Goal: Task Accomplishment & Management: Manage account settings

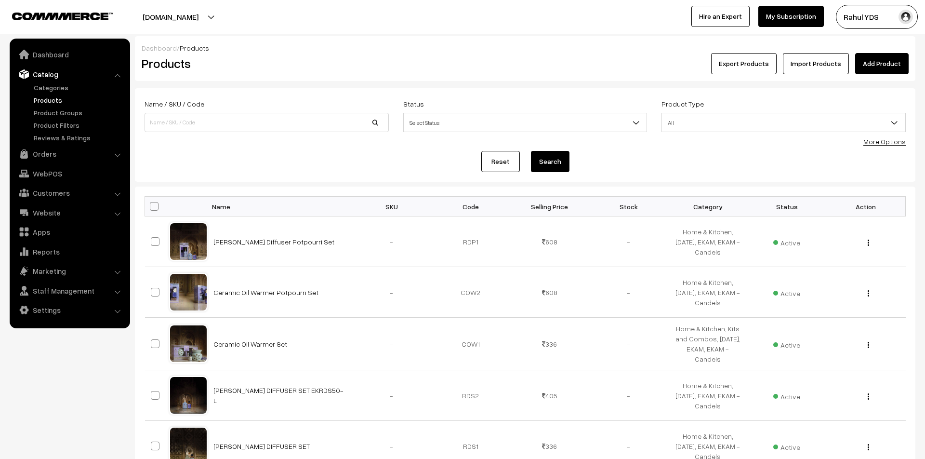
click at [899, 145] on link "More Options" at bounding box center [885, 141] width 42 height 8
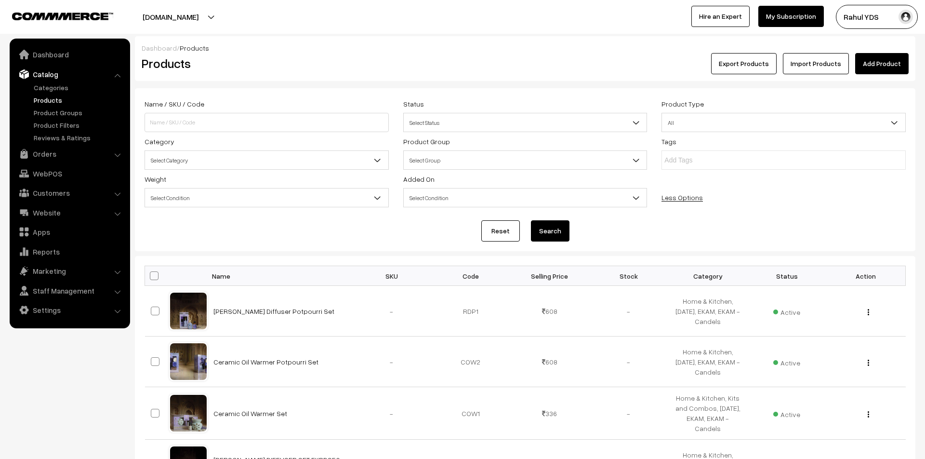
click at [202, 157] on span "Select Category" at bounding box center [266, 160] width 243 height 17
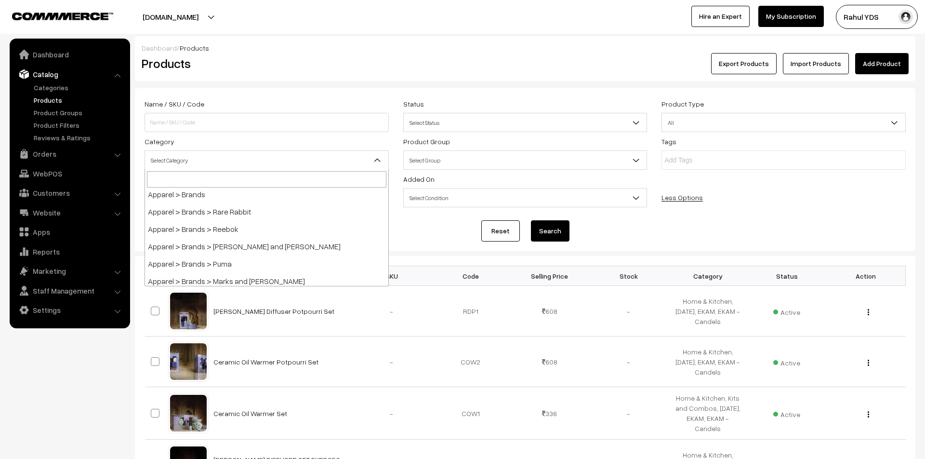
scroll to position [288, 0]
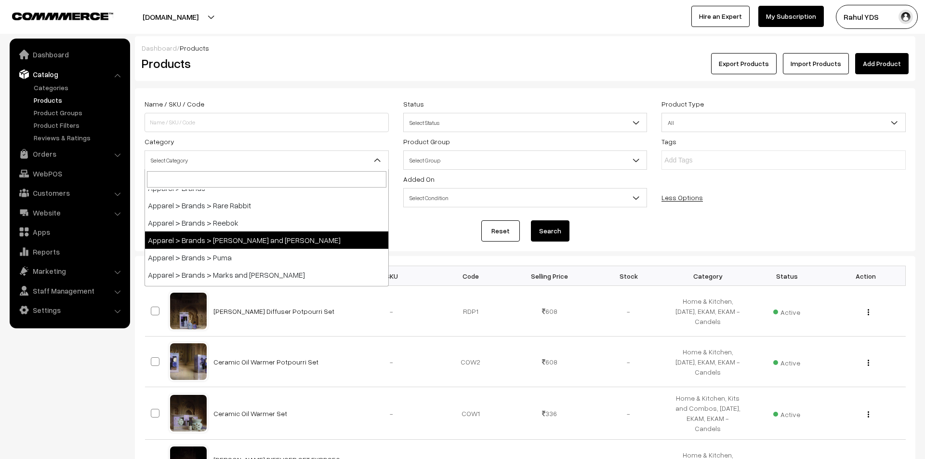
select select "77"
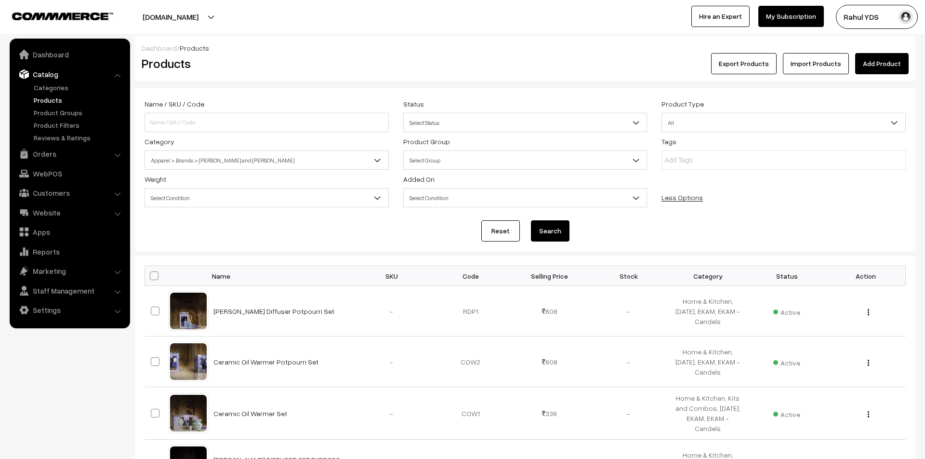
click at [542, 230] on button "Search" at bounding box center [550, 230] width 39 height 21
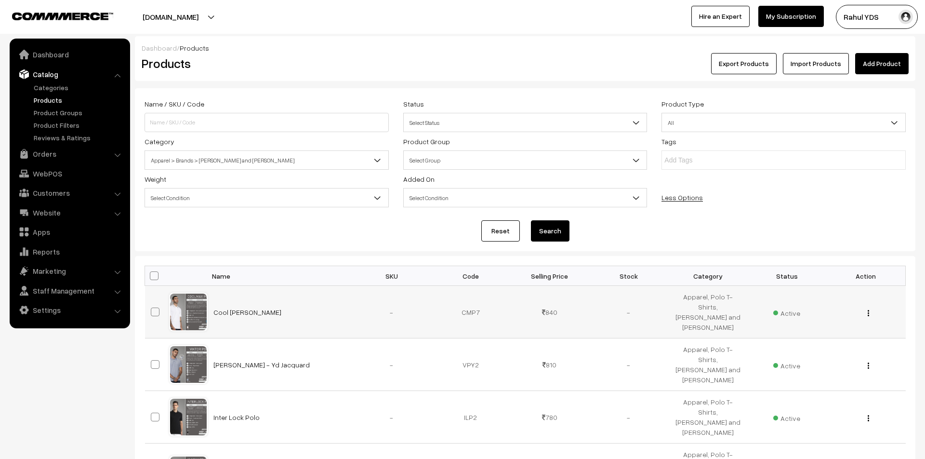
click at [866, 310] on div "View Edit Delete" at bounding box center [865, 312] width 67 height 10
click at [870, 313] on div "View Edit Delete" at bounding box center [865, 312] width 67 height 10
click at [869, 312] on button "button" at bounding box center [869, 313] width 2 height 8
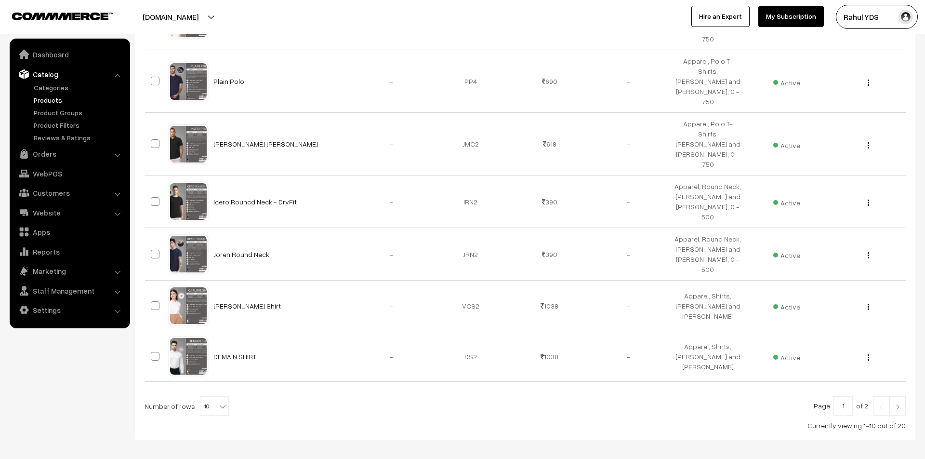
click at [200, 397] on span "10" at bounding box center [214, 406] width 28 height 19
select select "100"
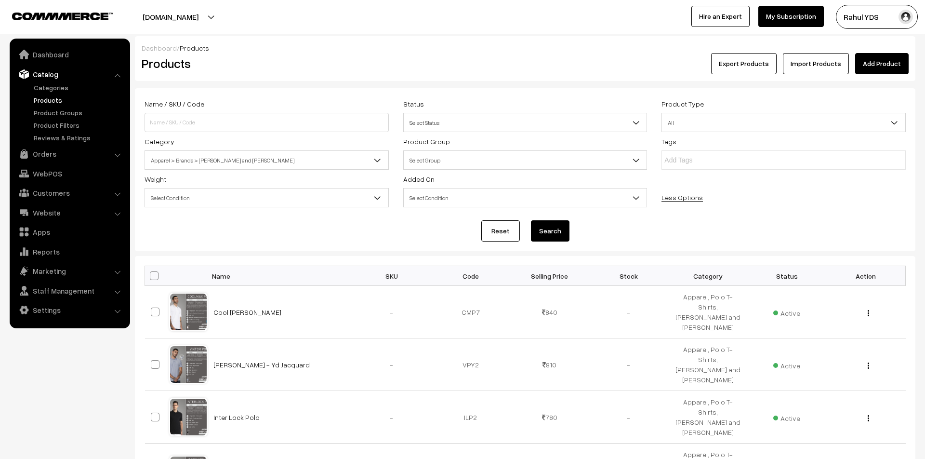
click at [504, 70] on div "Export Products Import Products Add Product" at bounding box center [655, 63] width 507 height 21
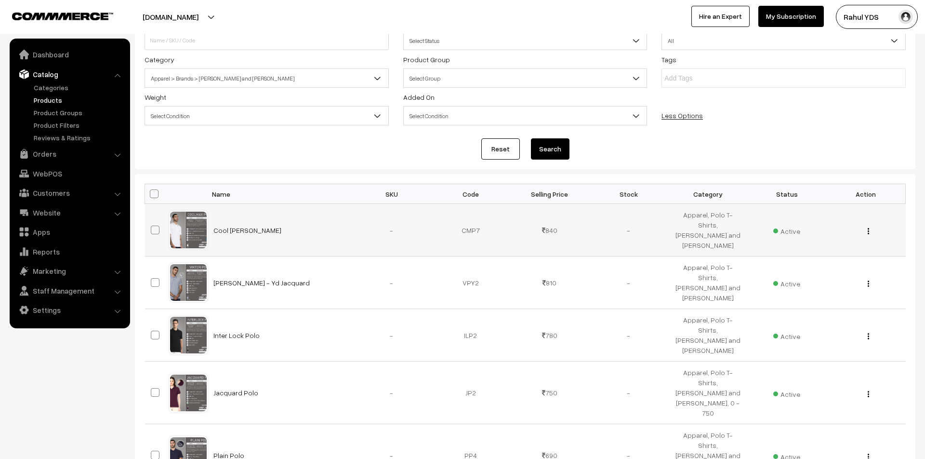
scroll to position [87, 0]
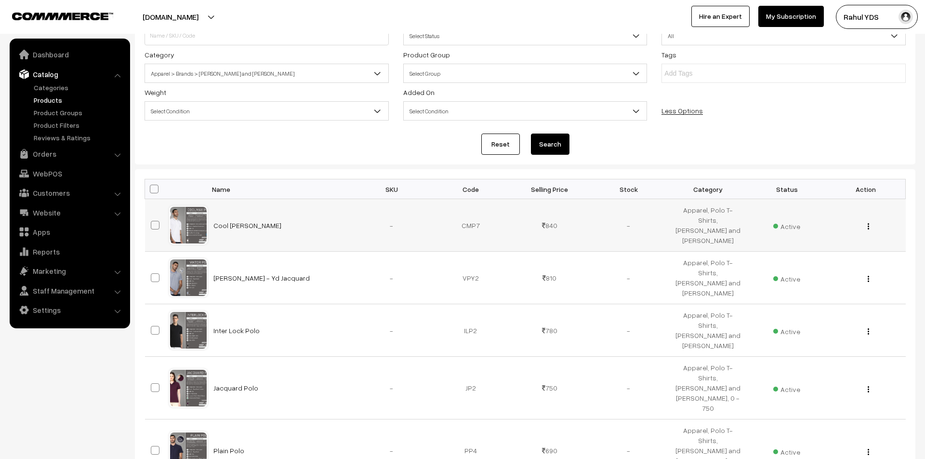
click at [869, 227] on img "button" at bounding box center [868, 226] width 1 height 6
click at [838, 260] on link "Edit" at bounding box center [825, 261] width 82 height 21
click at [869, 275] on button "button" at bounding box center [869, 279] width 2 height 8
click at [841, 303] on link "Edit" at bounding box center [825, 313] width 82 height 21
click at [868, 328] on img "button" at bounding box center [868, 331] width 1 height 6
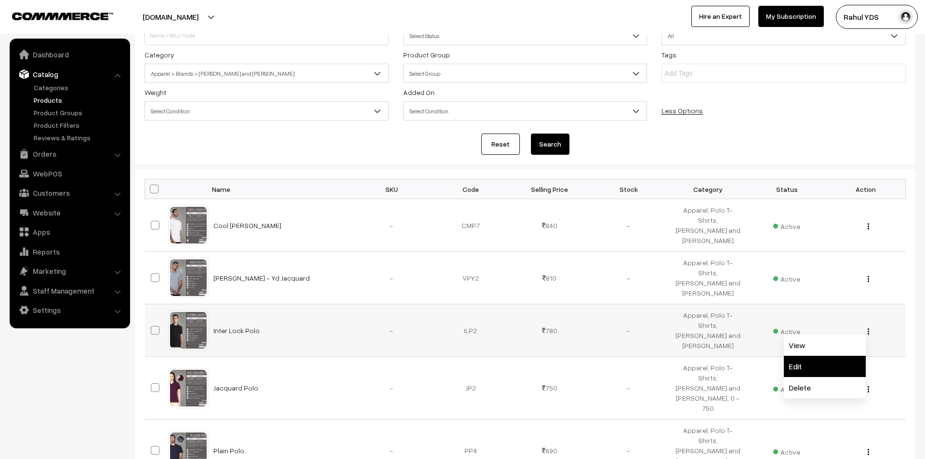
click at [822, 361] on link "Edit" at bounding box center [825, 366] width 82 height 21
click at [868, 386] on img "button" at bounding box center [868, 389] width 1 height 6
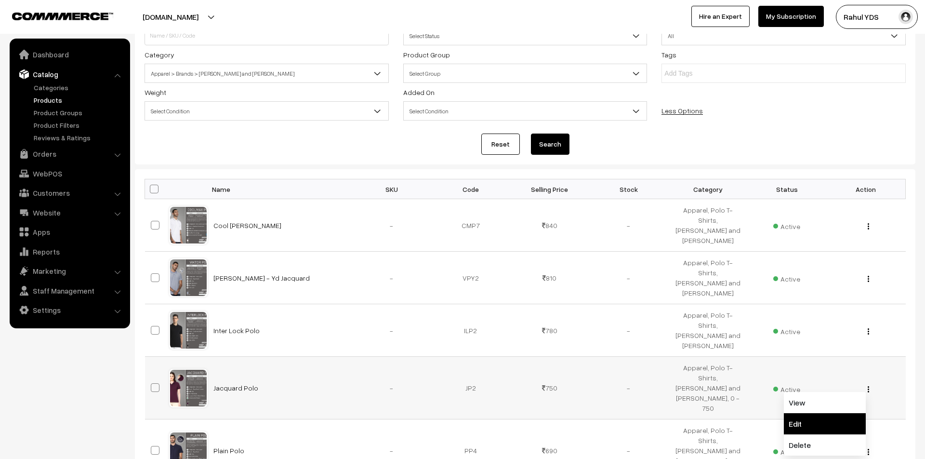
click at [824, 413] on link "Edit" at bounding box center [825, 423] width 82 height 21
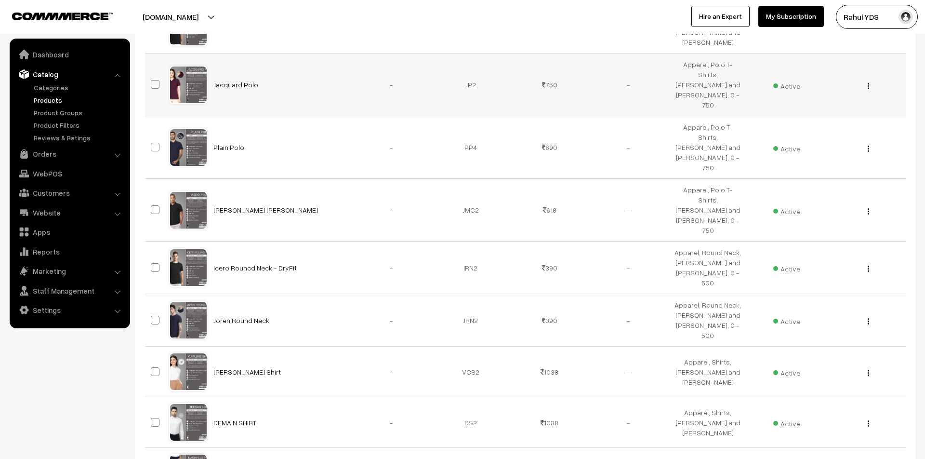
scroll to position [389, 0]
click at [869, 146] on img "button" at bounding box center [868, 149] width 1 height 6
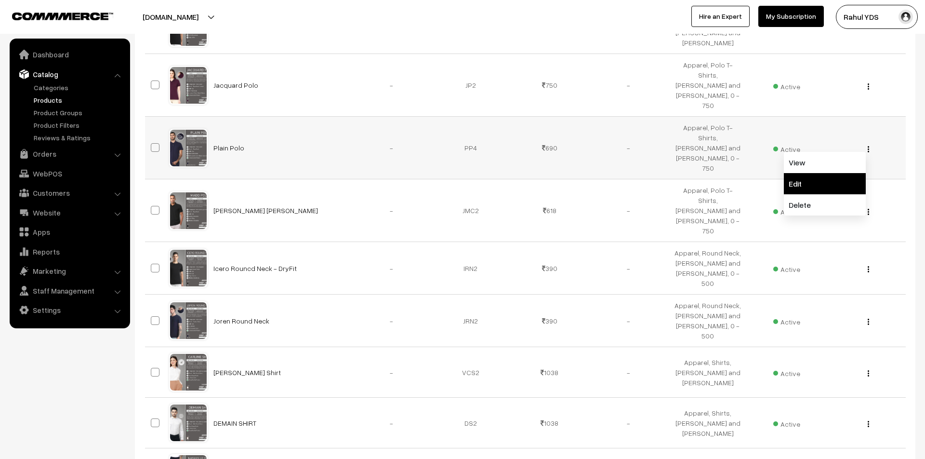
click at [828, 173] on link "Edit" at bounding box center [825, 183] width 82 height 21
click at [869, 209] on img "button" at bounding box center [868, 212] width 1 height 6
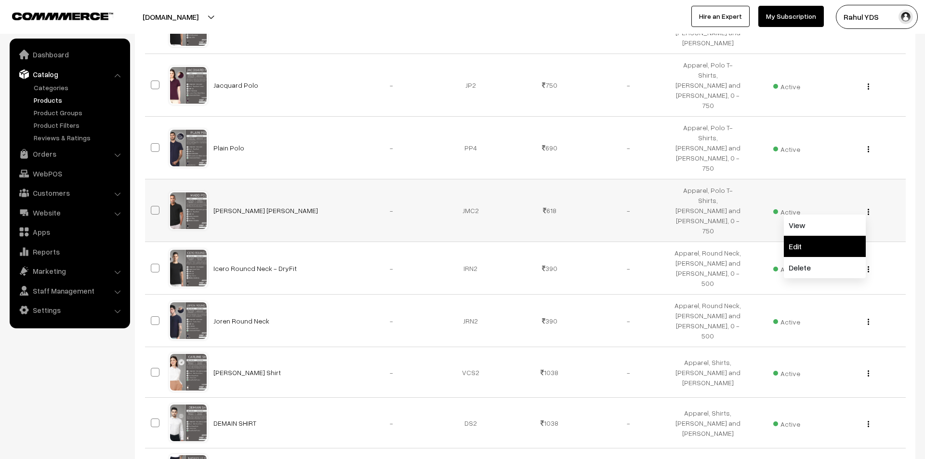
click at [834, 236] on link "Edit" at bounding box center [825, 246] width 82 height 21
click at [870, 263] on div "View Edit Delete" at bounding box center [865, 268] width 67 height 10
click at [869, 266] on img "button" at bounding box center [868, 269] width 1 height 6
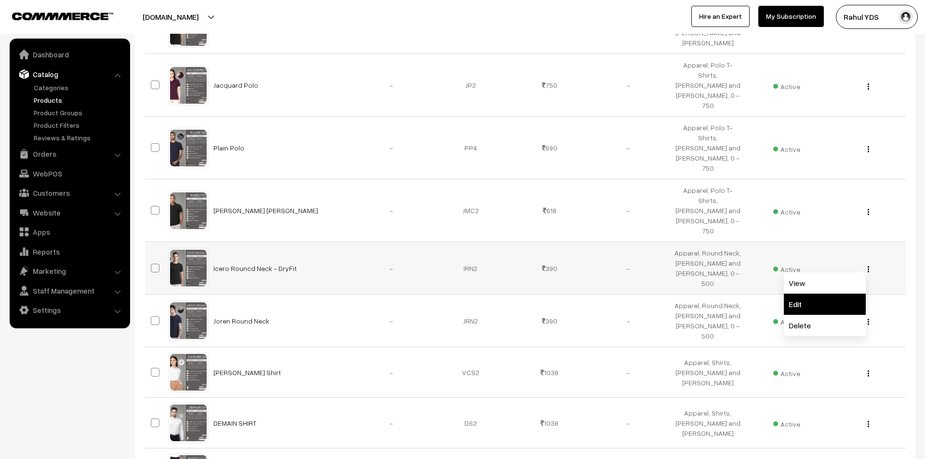
click at [840, 294] on link "Edit" at bounding box center [825, 304] width 82 height 21
click at [868, 319] on img "button" at bounding box center [868, 322] width 1 height 6
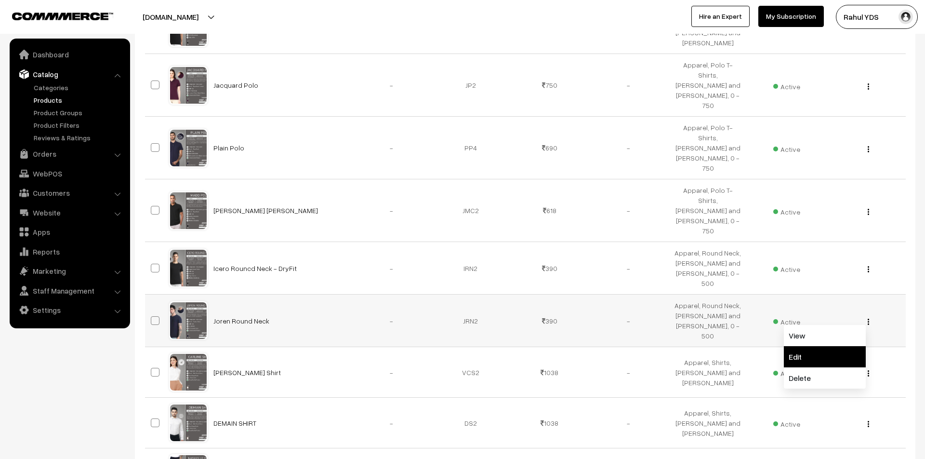
click at [831, 346] on link "Edit" at bounding box center [825, 356] width 82 height 21
click at [869, 369] on button "button" at bounding box center [869, 373] width 2 height 8
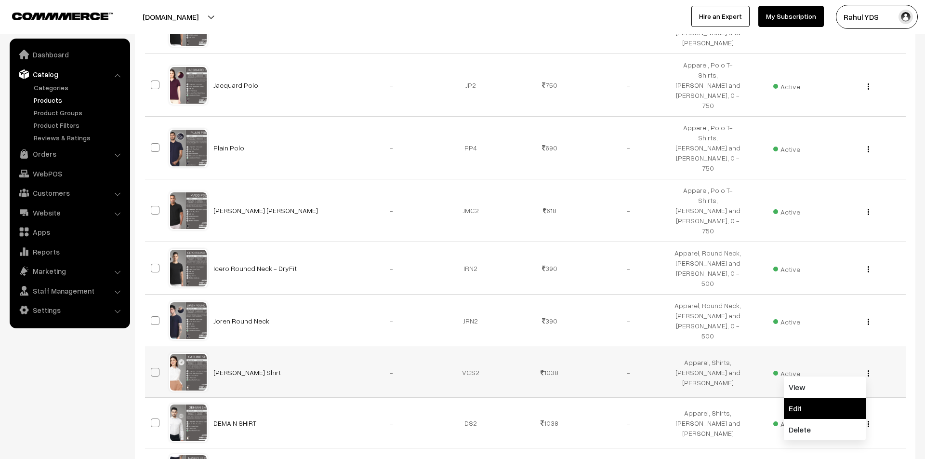
click at [839, 398] on link "Edit" at bounding box center [825, 408] width 82 height 21
click at [868, 421] on img "button" at bounding box center [868, 424] width 1 height 6
click at [832, 448] on link "Edit" at bounding box center [825, 458] width 82 height 21
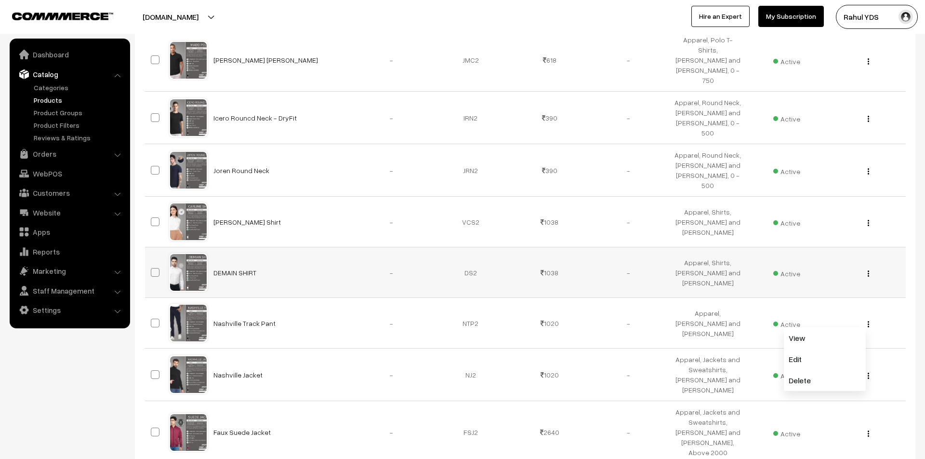
scroll to position [546, 0]
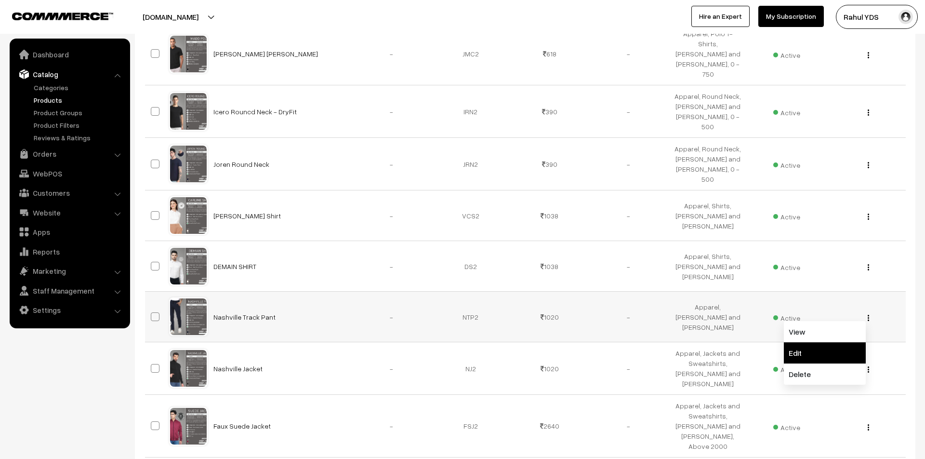
click at [819, 342] on link "Edit" at bounding box center [825, 352] width 82 height 21
click at [868, 366] on img "button" at bounding box center [868, 369] width 1 height 6
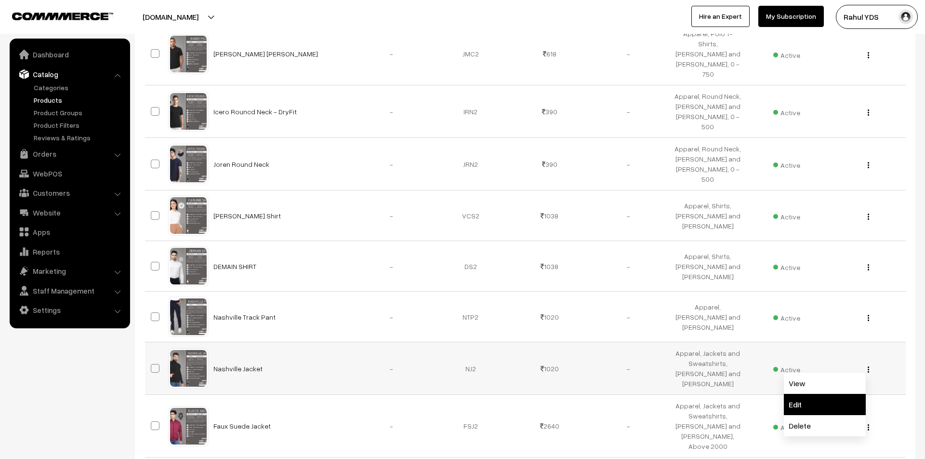
click at [831, 394] on link "Edit" at bounding box center [825, 404] width 82 height 21
click at [868, 424] on img "button" at bounding box center [868, 427] width 1 height 6
click at [824, 451] on link "Edit" at bounding box center [825, 461] width 82 height 21
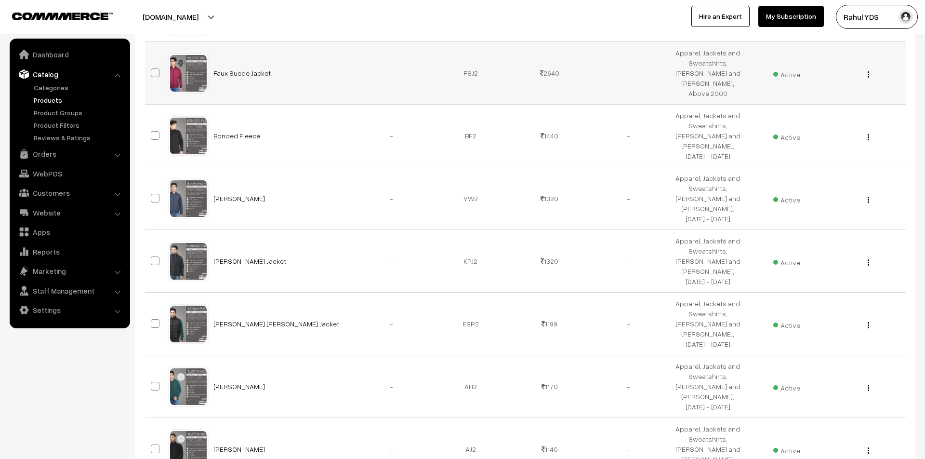
scroll to position [912, 0]
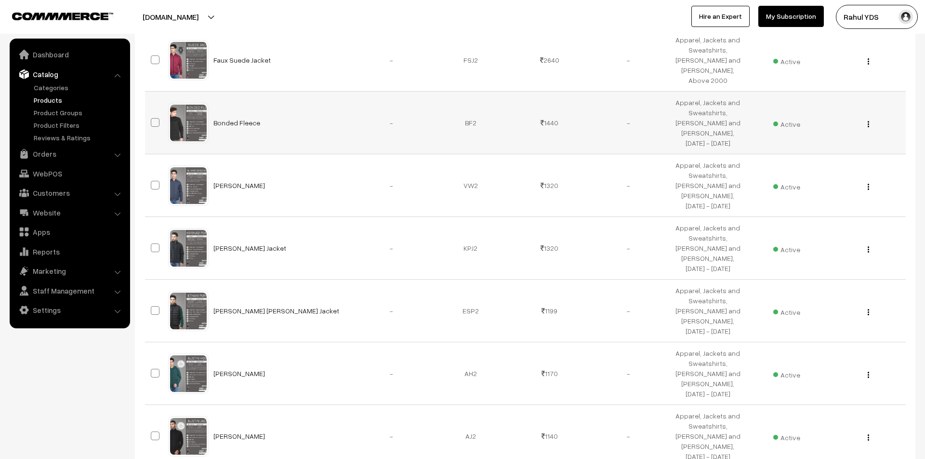
click at [868, 121] on img "button" at bounding box center [868, 124] width 1 height 6
click at [841, 148] on link "Edit" at bounding box center [825, 158] width 82 height 21
click at [869, 184] on img "button" at bounding box center [868, 187] width 1 height 6
click at [843, 211] on link "Edit" at bounding box center [825, 221] width 82 height 21
click at [868, 246] on img "button" at bounding box center [868, 249] width 1 height 6
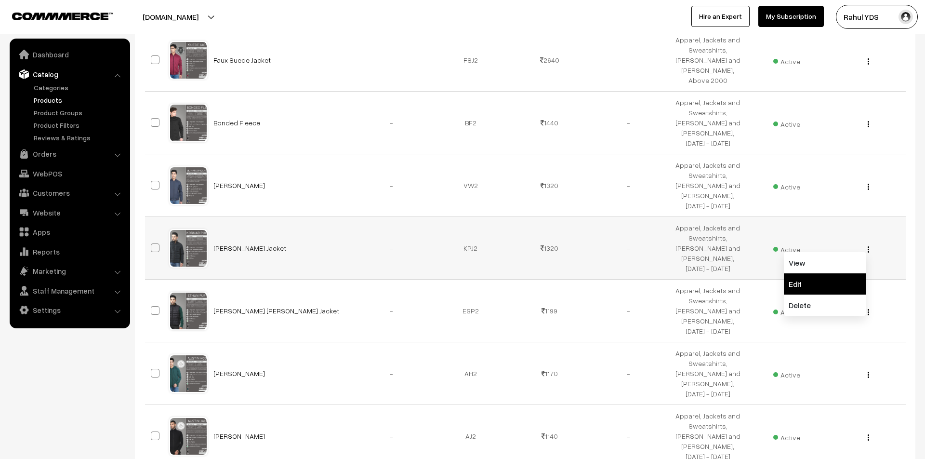
click at [836, 273] on link "Edit" at bounding box center [825, 283] width 82 height 21
click at [868, 309] on img "button" at bounding box center [868, 312] width 1 height 6
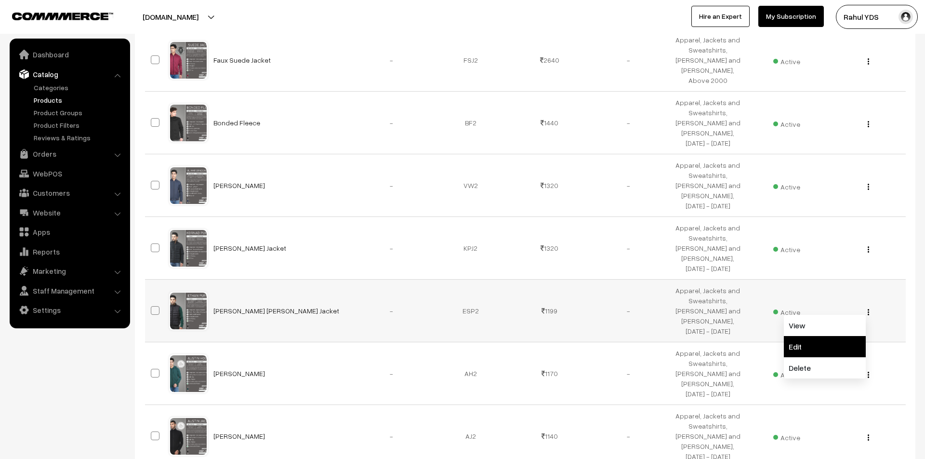
click at [843, 336] on link "Edit" at bounding box center [825, 346] width 82 height 21
click at [868, 372] on img "button" at bounding box center [868, 375] width 1 height 6
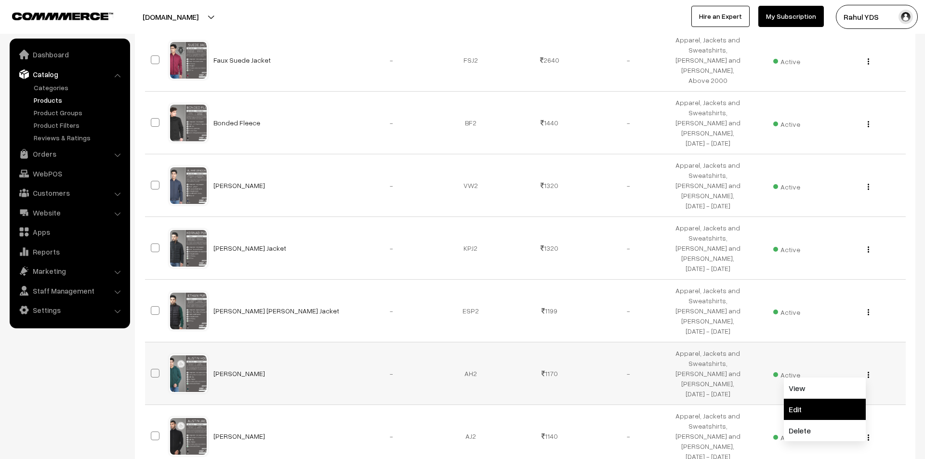
click at [845, 399] on link "Edit" at bounding box center [825, 409] width 82 height 21
click at [868, 434] on img "button" at bounding box center [868, 437] width 1 height 6
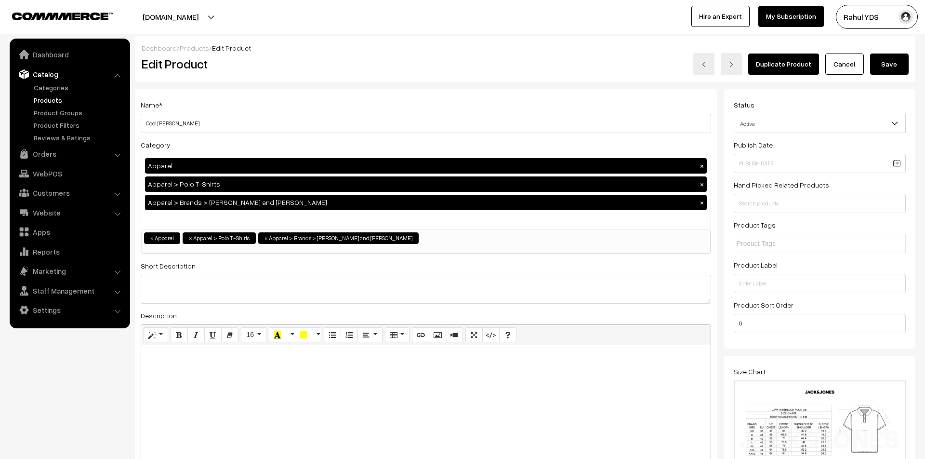
click at [887, 70] on button "Save" at bounding box center [889, 63] width 39 height 21
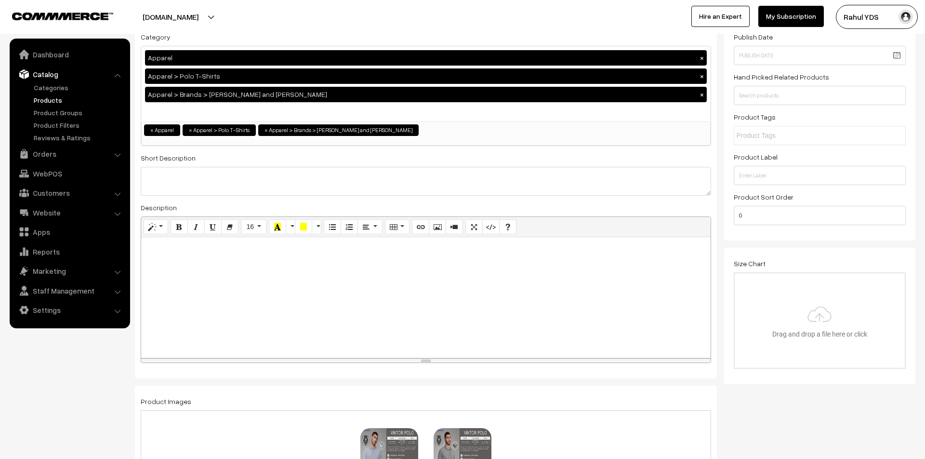
scroll to position [117, 0]
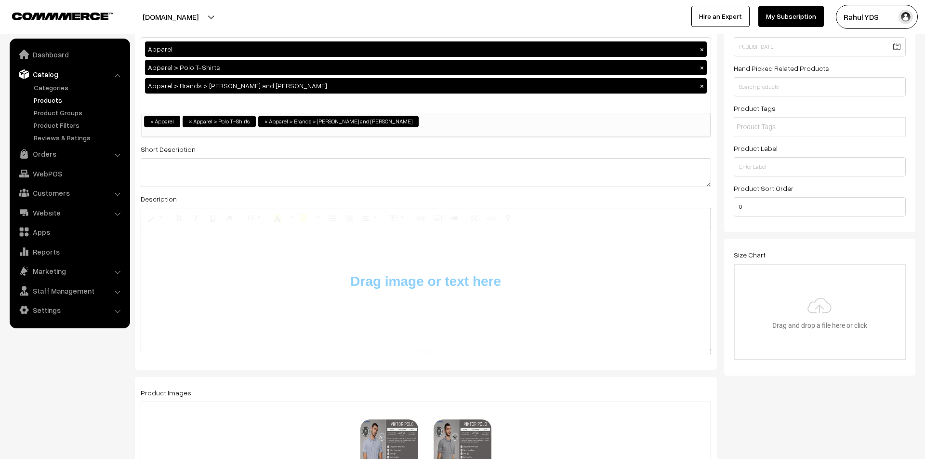
type input "C:\fakepath\imgi_127_JJPRINTERLOCKPOLOSS_1_-01_68689e7e-384d-4f92-8dbf-0c61a936…"
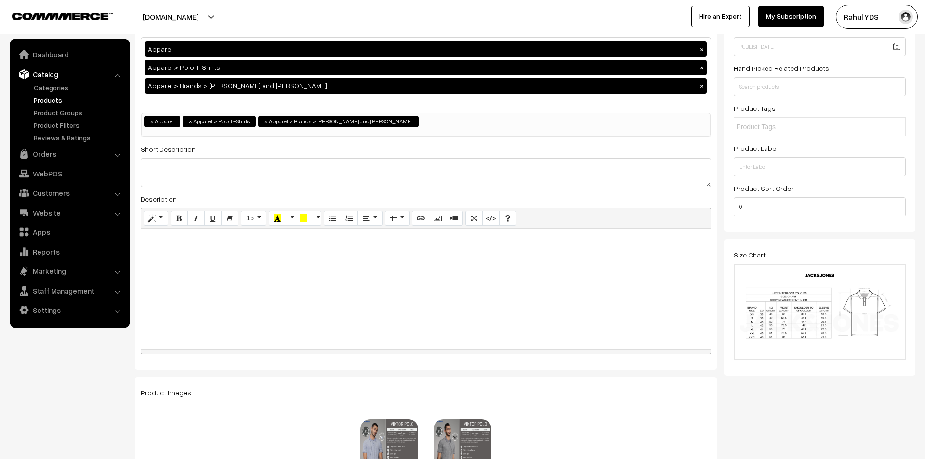
scroll to position [0, 0]
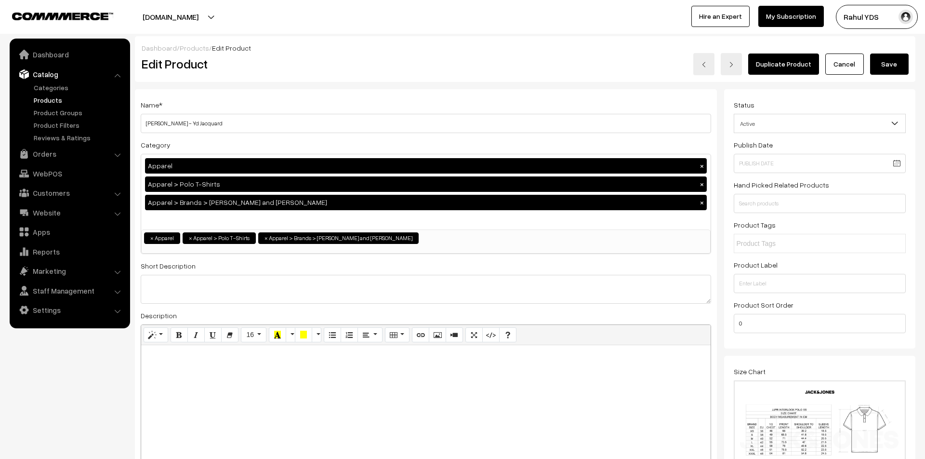
click at [890, 62] on button "Save" at bounding box center [889, 63] width 39 height 21
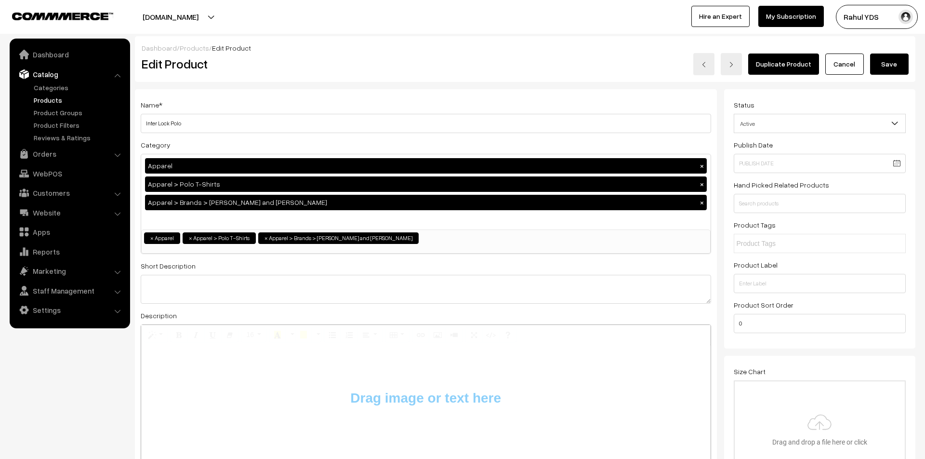
type input "C:\fakepath\imgi_127_JJPRINTERLOCKPOLOSS_1_-01_68689e7e-384d-4f92-8dbf-0c61a936…"
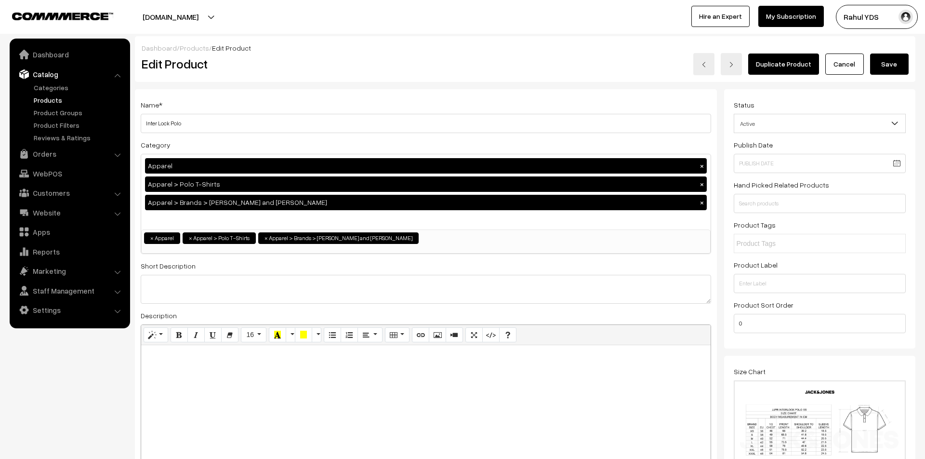
click at [883, 67] on button "Save" at bounding box center [889, 63] width 39 height 21
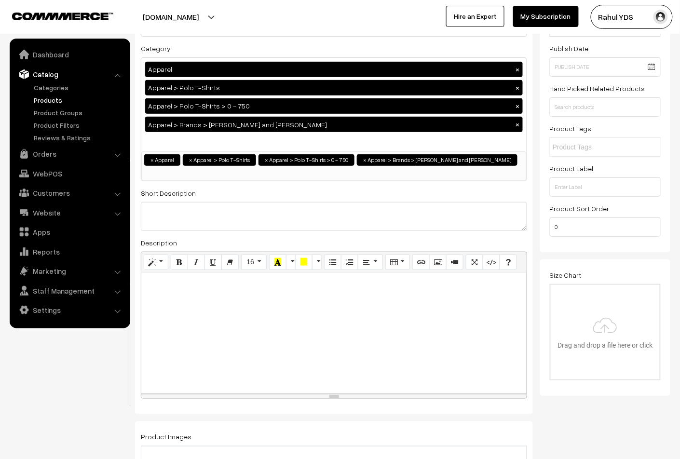
scroll to position [99, 0]
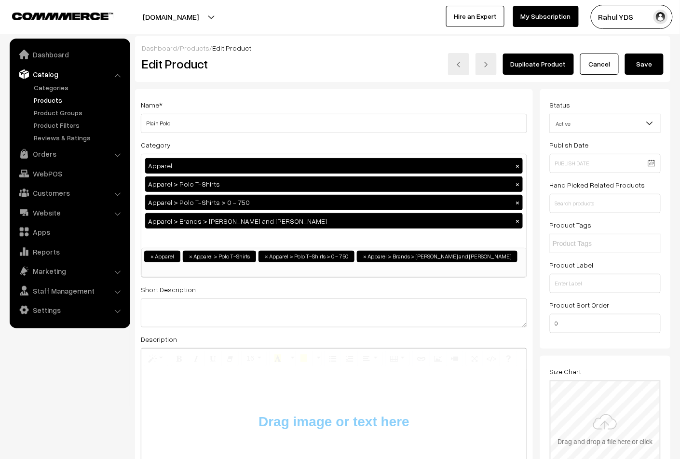
type input "C:\fakepath\imgi_127_JJPRINTERLOCKPOLOSS_1_-01_68689e7e-384d-4f92-8dbf-0c61a936…"
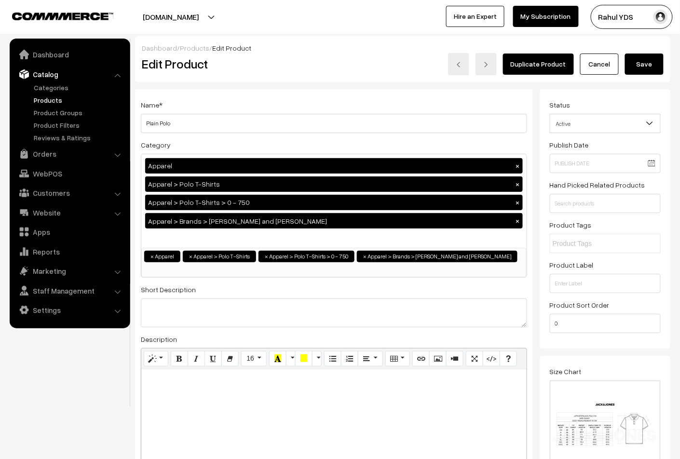
click at [642, 74] on button "Save" at bounding box center [644, 63] width 39 height 21
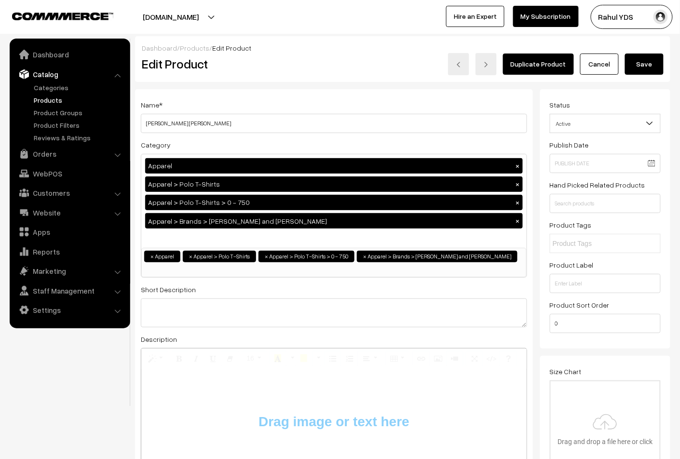
type input "C:\fakepath\imgi_127_JJPRINTERLOCKPOLOSS_1_-01_68689e7e-384d-4f92-8dbf-0c61a936…"
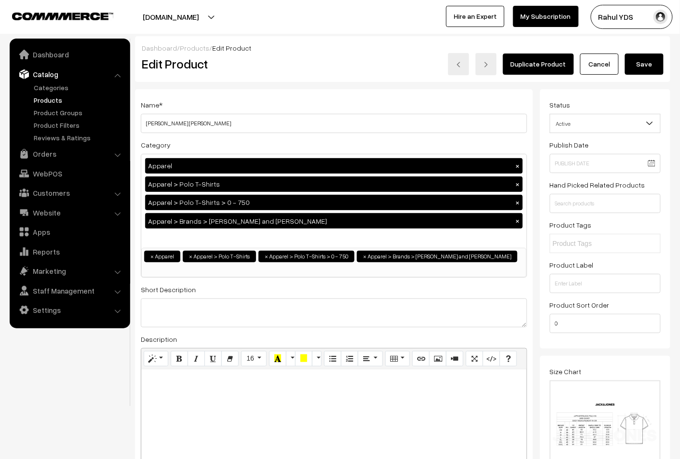
click at [645, 67] on button "Save" at bounding box center [644, 63] width 39 height 21
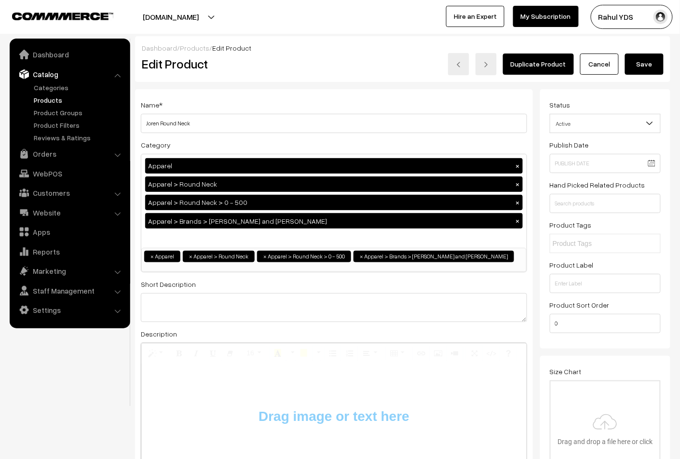
type input "C:\fakepath\imgi_127_JJPRINTERLOCKPOLOSS_1_-01_68689e7e-384d-4f92-8dbf-0c61a936…"
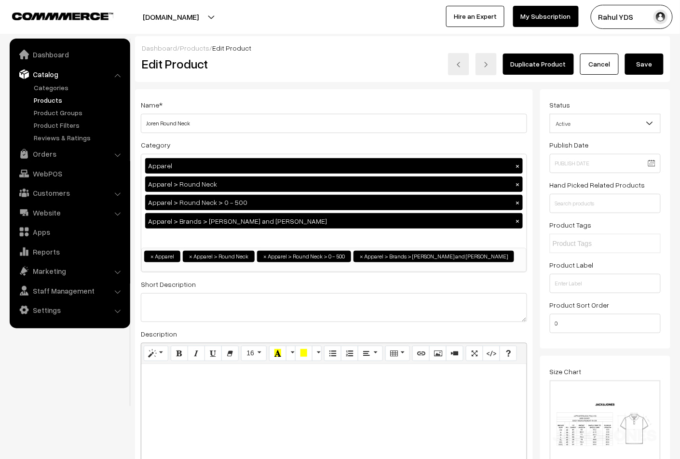
click at [648, 71] on button "Save" at bounding box center [644, 63] width 39 height 21
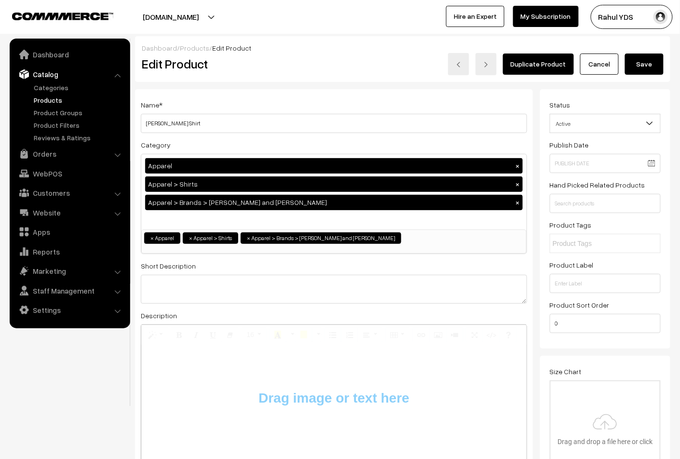
type input "C:\fakepath\imgi_127_JJPRINTERLOCKPOLOSS_1_-01_68689e7e-384d-4f92-8dbf-0c61a936…"
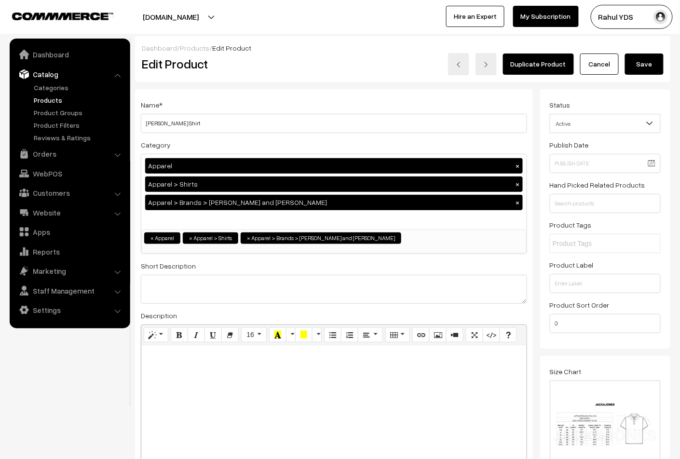
click at [645, 68] on button "Save" at bounding box center [644, 63] width 39 height 21
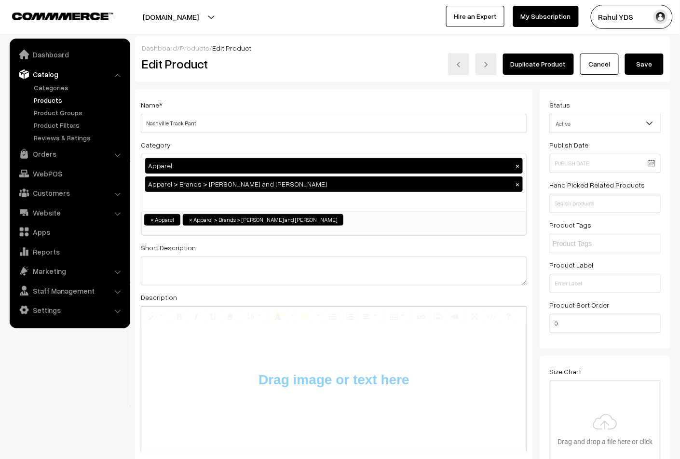
type input "C:\fakepath\imgi_127_JJPRINTERLOCKPOLOSS_1_-01_68689e7e-384d-4f92-8dbf-0c61a936…"
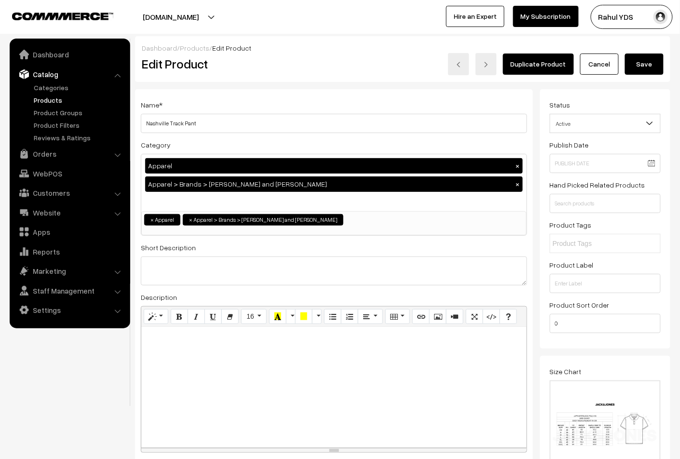
click at [640, 61] on button "Save" at bounding box center [644, 63] width 39 height 21
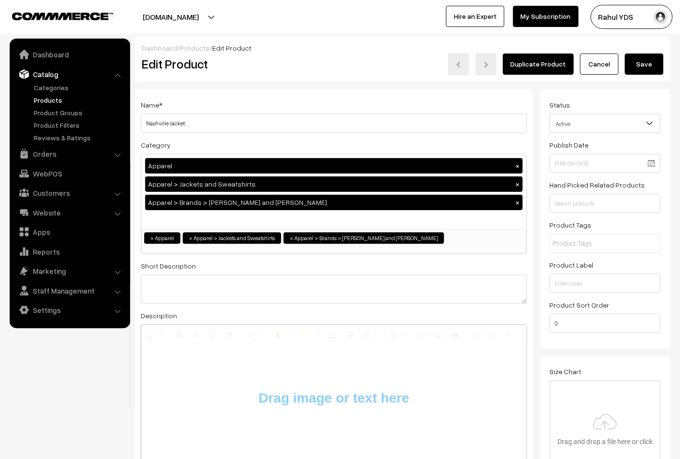
type input "C:\fakepath\imgi_127_JJPRINTERLOCKPOLOSS_1_-01_68689e7e-384d-4f92-8dbf-0c61a936…"
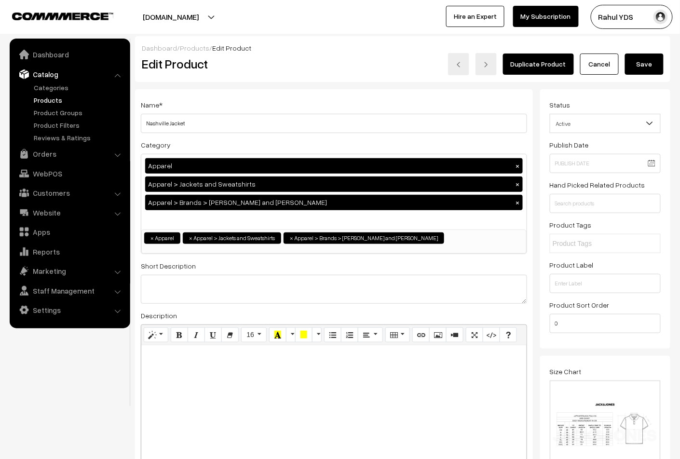
click at [650, 61] on button "Save" at bounding box center [644, 63] width 39 height 21
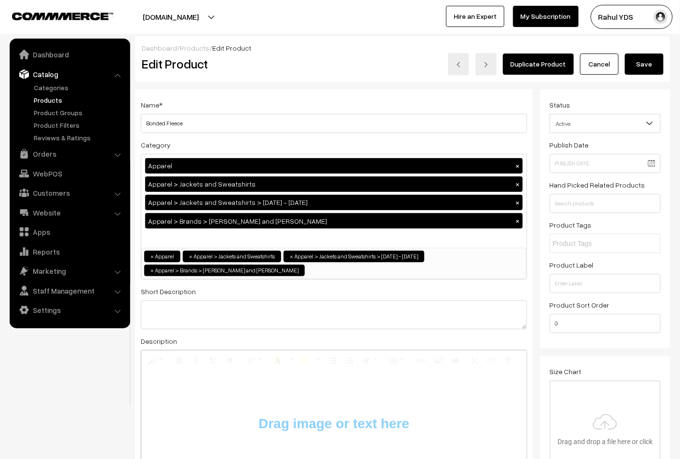
type input "C:\fakepath\imgi_127_JJPRINTERLOCKPOLOSS_1_-01_68689e7e-384d-4f92-8dbf-0c61a936…"
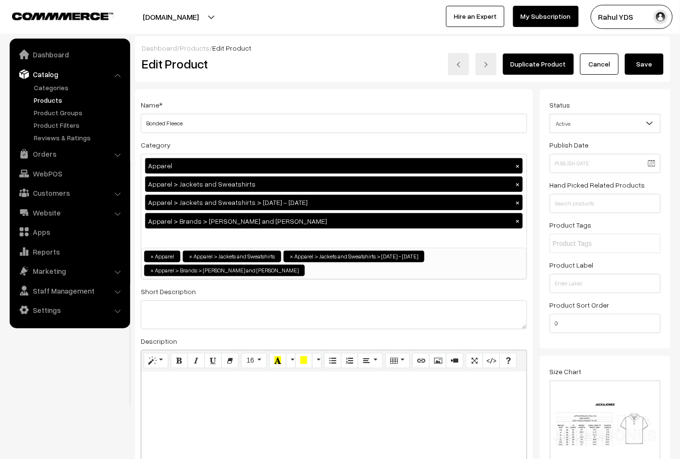
click at [654, 68] on button "Save" at bounding box center [644, 63] width 39 height 21
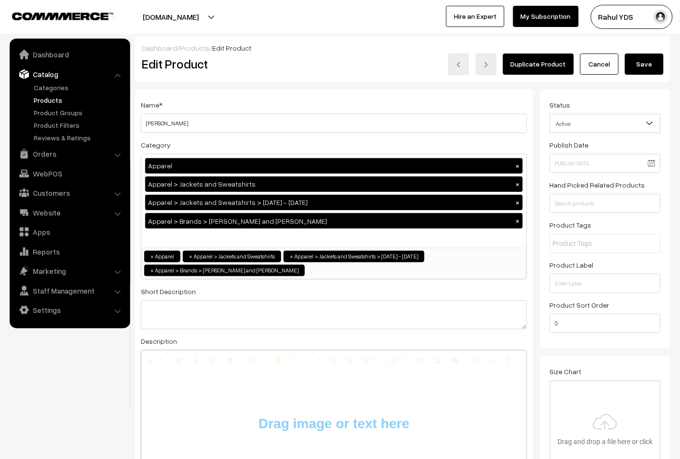
type input "C:\fakepath\imgi_127_JJPRINTERLOCKPOLOSS_1_-01_68689e7e-384d-4f92-8dbf-0c61a936…"
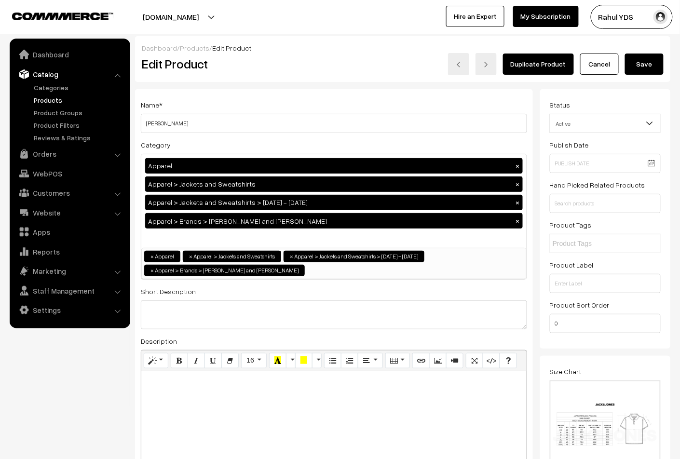
click at [646, 67] on button "Save" at bounding box center [644, 63] width 39 height 21
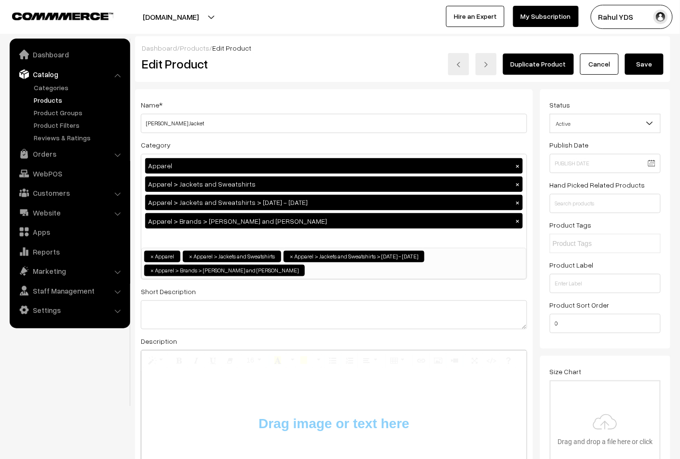
type input "C:\fakepath\imgi_127_JJPRINTERLOCKPOLOSS_1_-01_68689e7e-384d-4f92-8dbf-0c61a936…"
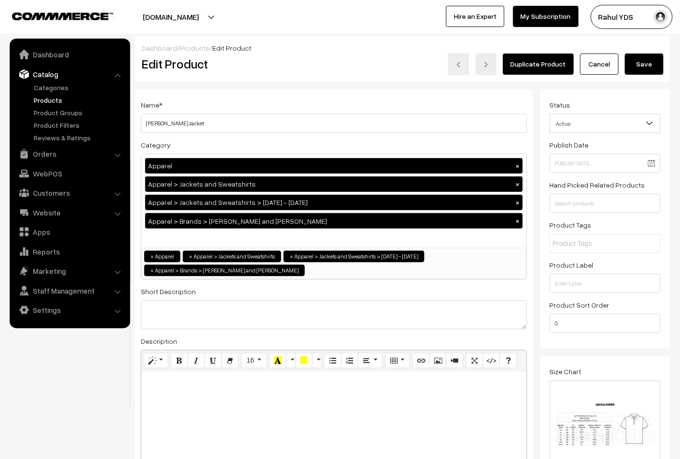
click at [647, 69] on button "Save" at bounding box center [644, 63] width 39 height 21
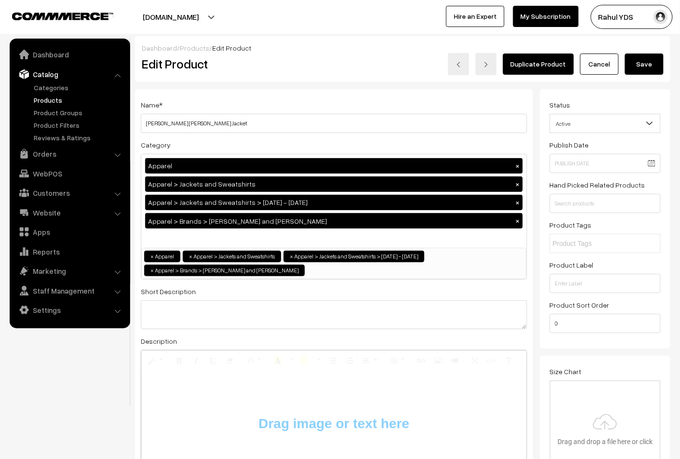
type input "C:\fakepath\imgi_127_JJPRINTERLOCKPOLOSS_1_-01_68689e7e-384d-4f92-8dbf-0c61a936…"
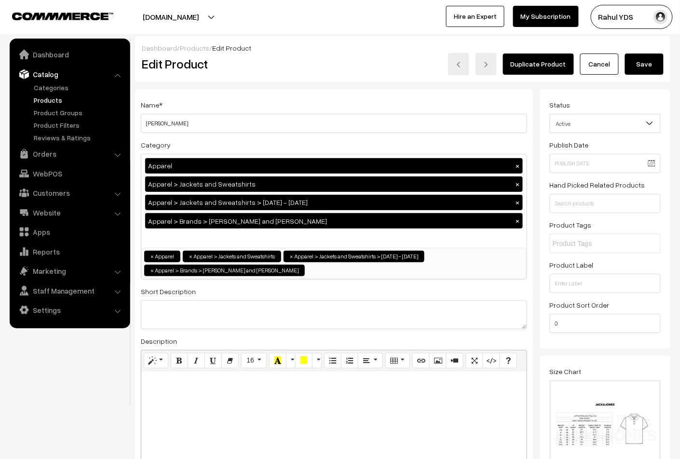
click at [646, 69] on button "Save" at bounding box center [644, 63] width 39 height 21
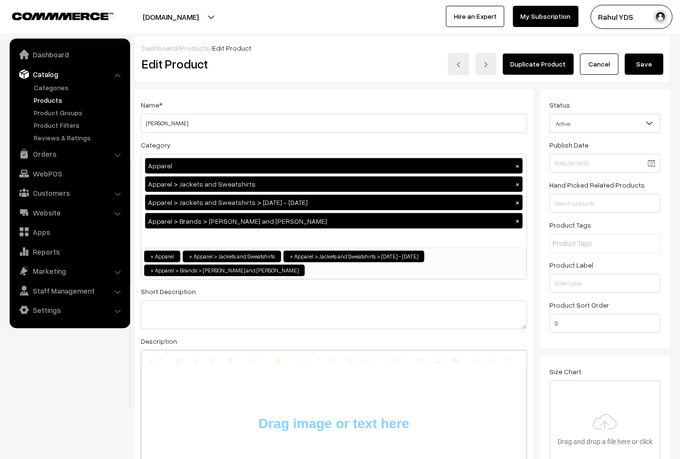
type input "C:\fakepath\imgi_127_JJPRINTERLOCKPOLOSS_1_-01_68689e7e-384d-4f92-8dbf-0c61a936…"
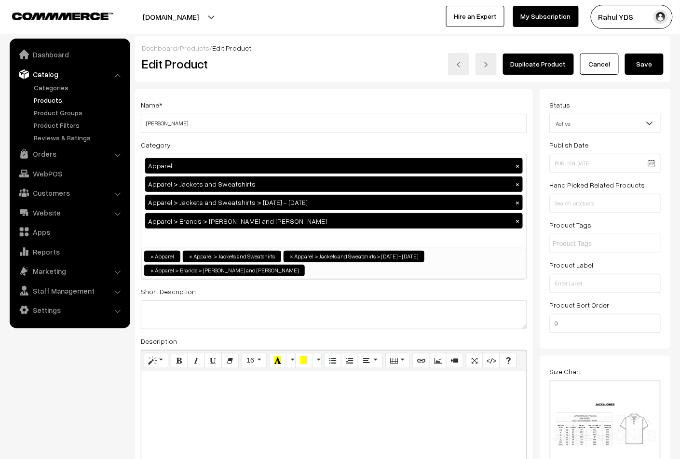
click at [645, 66] on button "Save" at bounding box center [644, 63] width 39 height 21
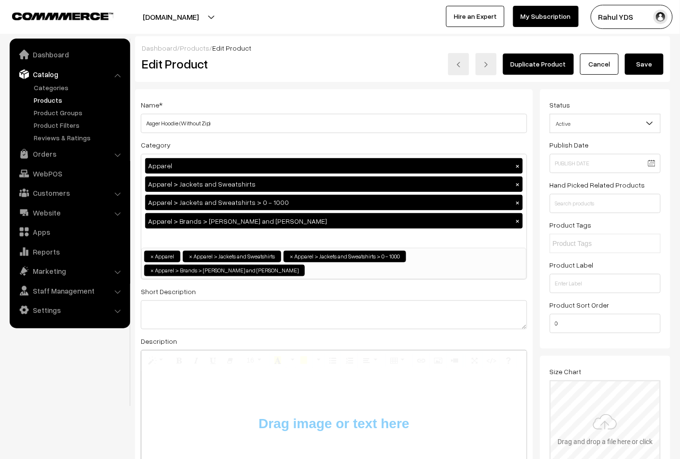
type input "C:\fakepath\imgi_127_JJPRINTERLOCKPOLOSS_1_-01_68689e7e-384d-4f92-8dbf-0c61a936…"
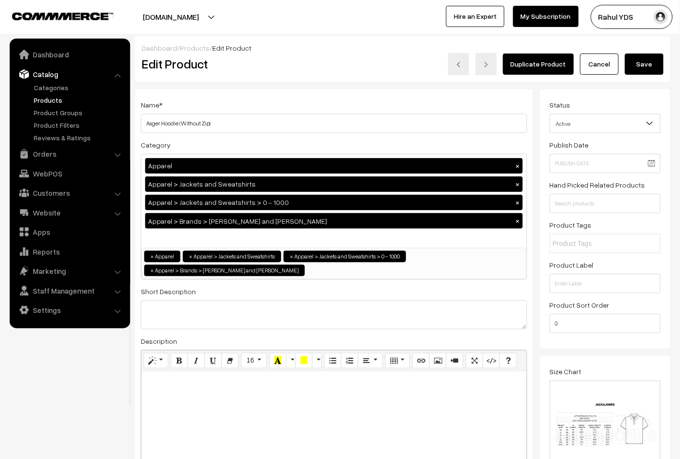
click at [648, 57] on button "Save" at bounding box center [644, 63] width 39 height 21
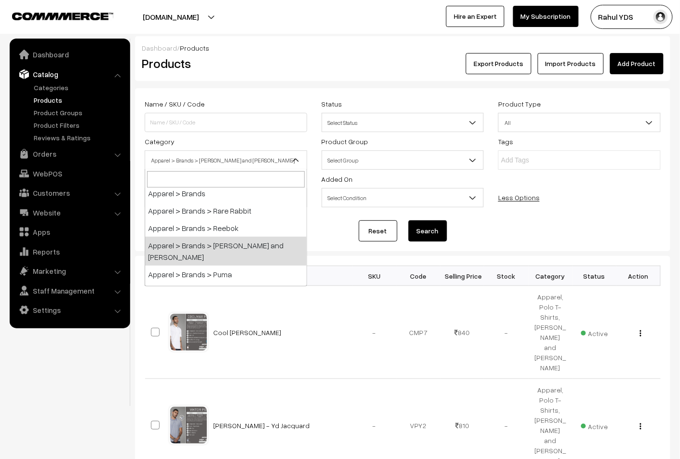
scroll to position [319, 0]
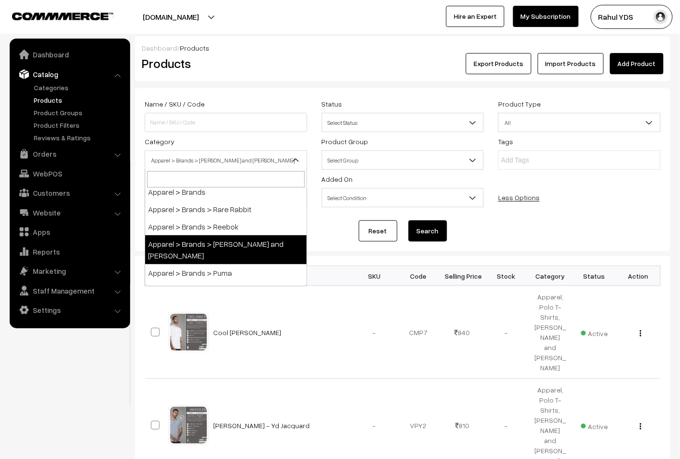
click at [577, 211] on form "Name / SKU / Code Status Select Status Active Inactive Select Status Product Ty…" at bounding box center [402, 169] width 535 height 163
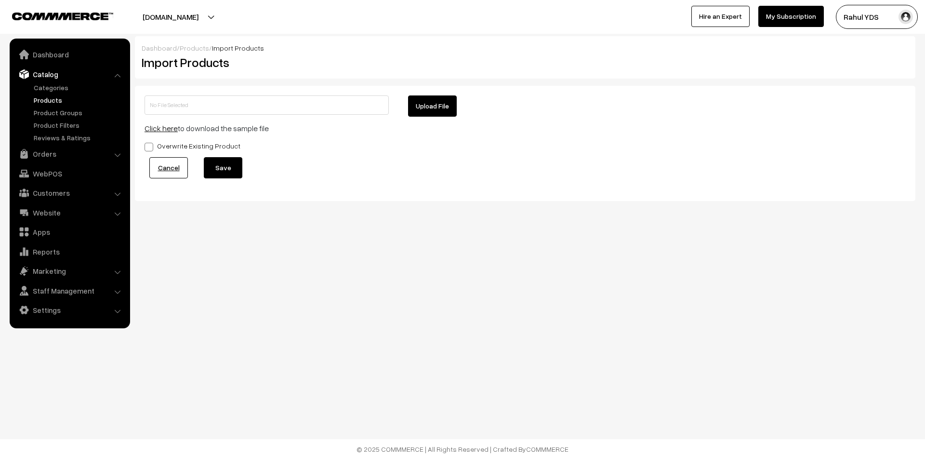
click at [50, 96] on link "Products" at bounding box center [78, 100] width 95 height 10
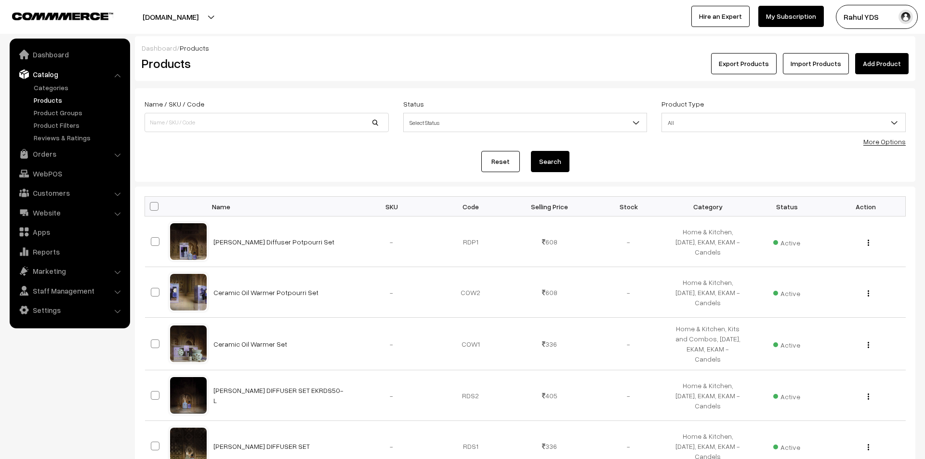
click at [886, 142] on link "More Options" at bounding box center [885, 141] width 42 height 8
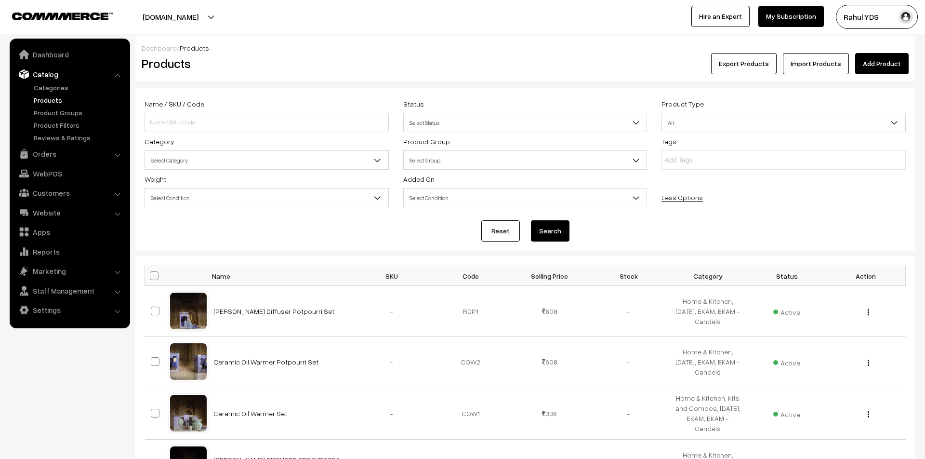
click at [308, 167] on span "Select Category" at bounding box center [266, 160] width 243 height 17
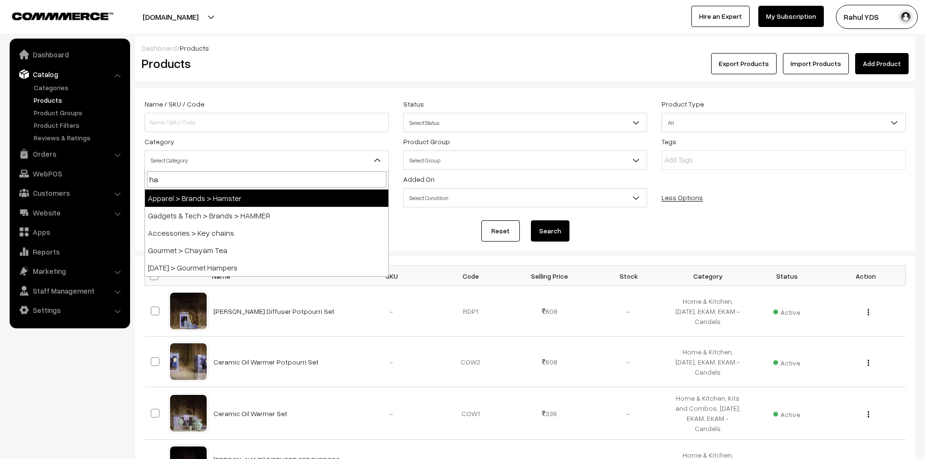
type input "ham"
select select "116"
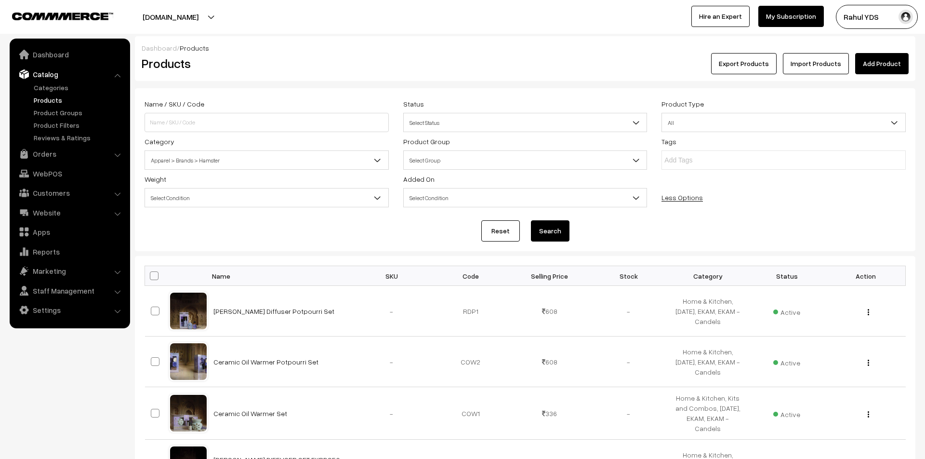
click at [551, 225] on button "Search" at bounding box center [550, 230] width 39 height 21
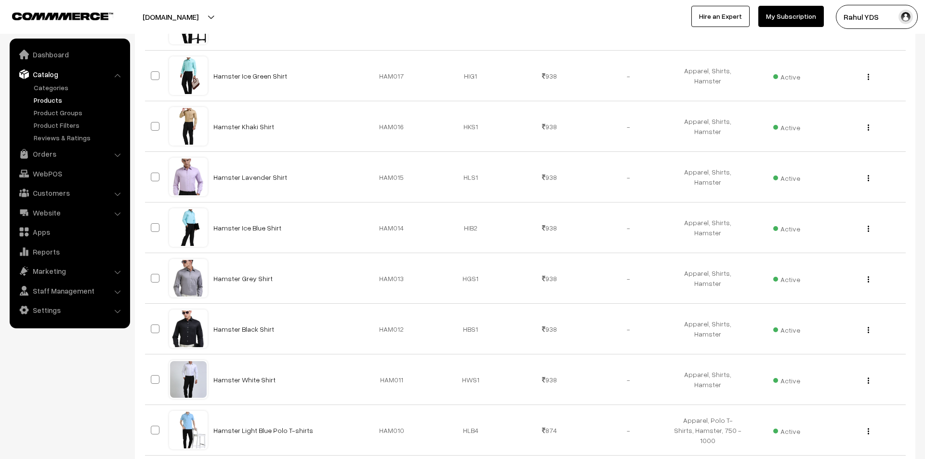
scroll to position [456, 0]
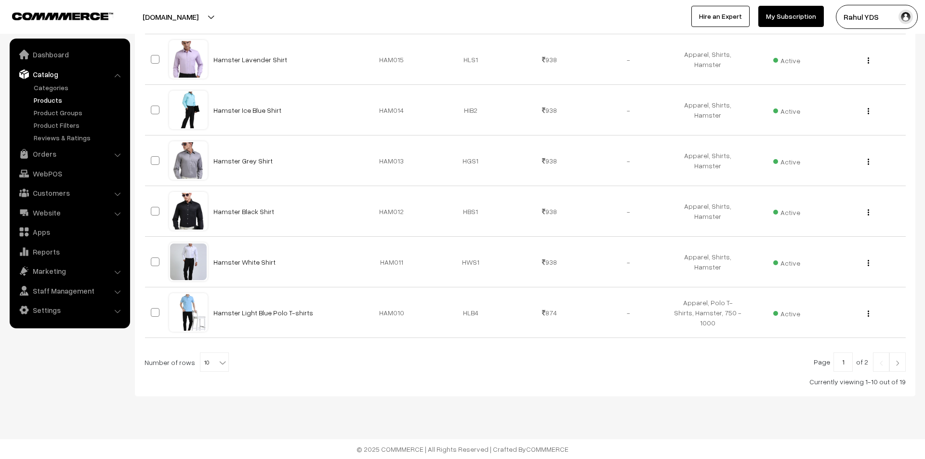
click at [218, 362] on b at bounding box center [223, 363] width 10 height 10
select select "20"
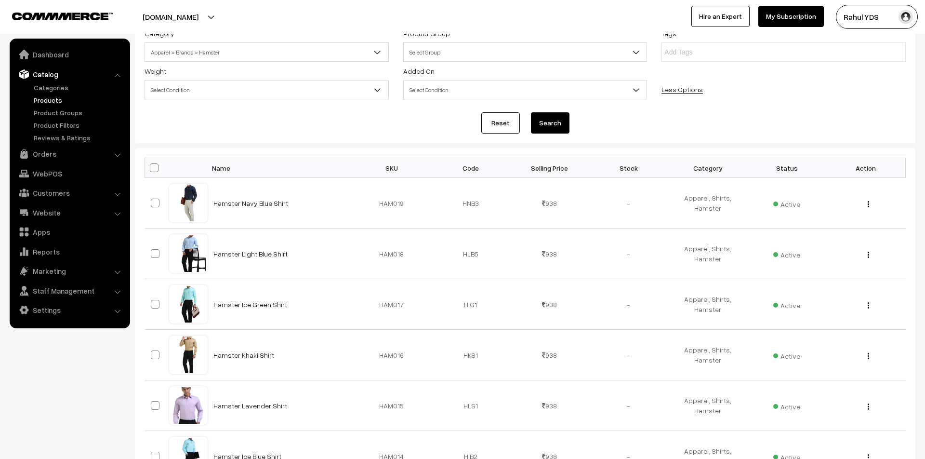
scroll to position [110, 0]
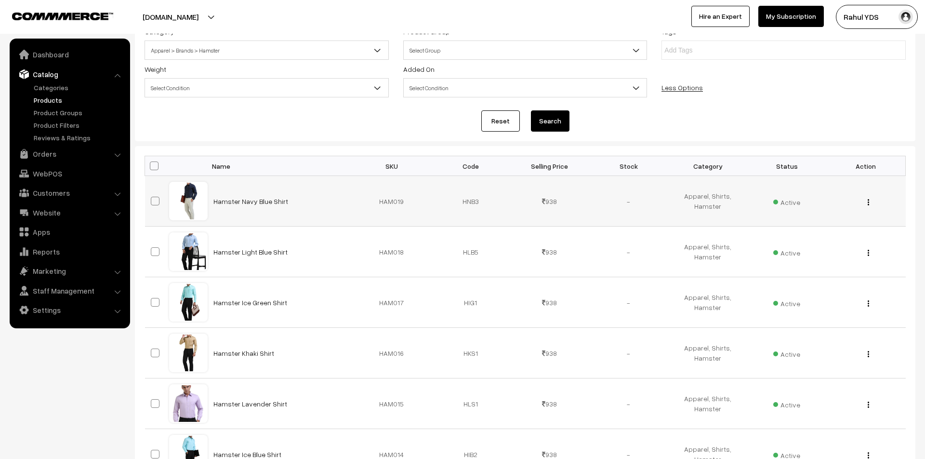
click at [871, 201] on div "View Edit Delete" at bounding box center [865, 201] width 67 height 10
click at [869, 200] on button "button" at bounding box center [869, 202] width 2 height 8
click at [854, 240] on link "Edit" at bounding box center [825, 237] width 82 height 21
click at [868, 253] on button "button" at bounding box center [869, 253] width 2 height 8
click at [854, 285] on link "Edit" at bounding box center [825, 287] width 82 height 21
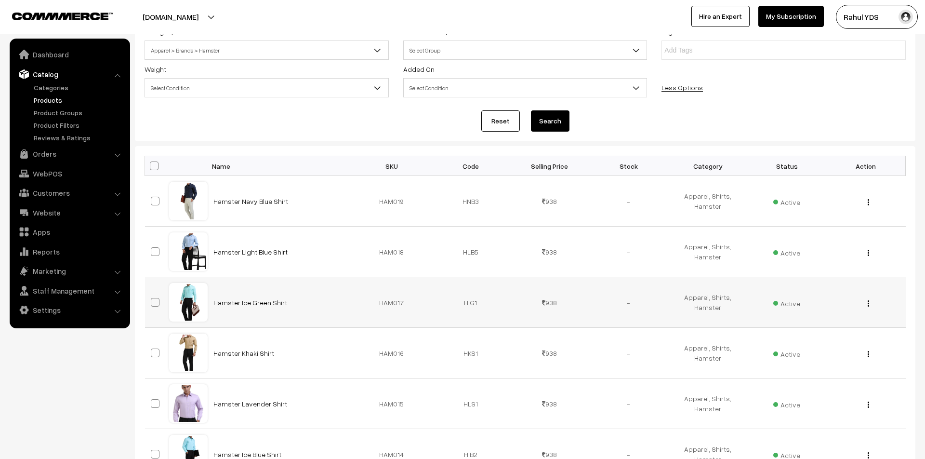
click at [868, 303] on button "button" at bounding box center [869, 303] width 2 height 8
click at [853, 334] on link "Edit" at bounding box center [825, 338] width 82 height 21
click at [868, 356] on img "button" at bounding box center [868, 354] width 1 height 6
click at [850, 384] on link "Edit" at bounding box center [825, 388] width 82 height 21
click at [868, 406] on img "button" at bounding box center [868, 404] width 1 height 6
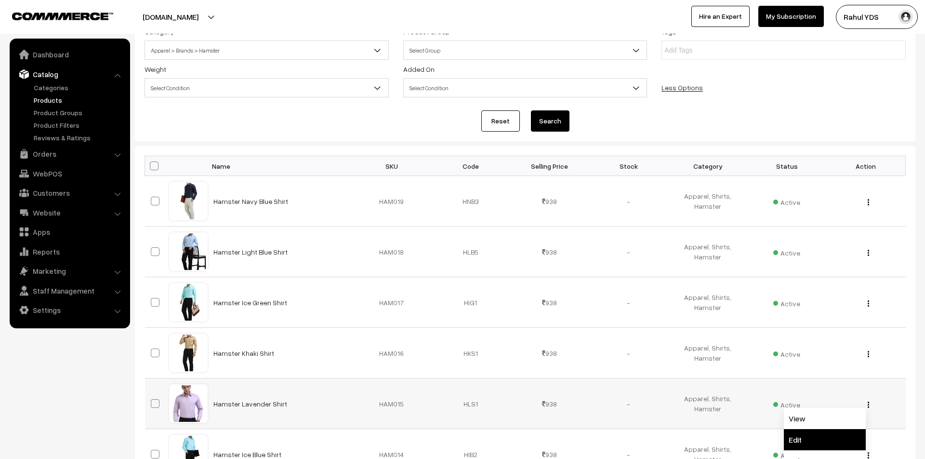
click at [844, 439] on link "Edit" at bounding box center [825, 439] width 82 height 21
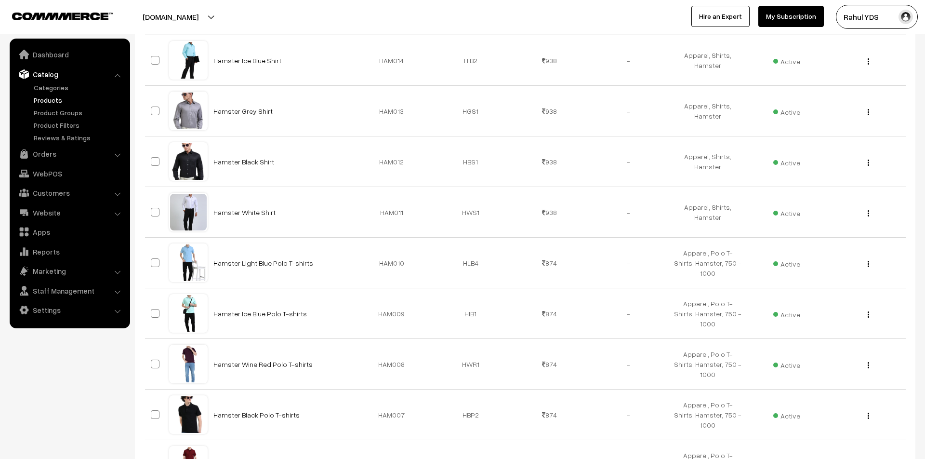
scroll to position [507, 0]
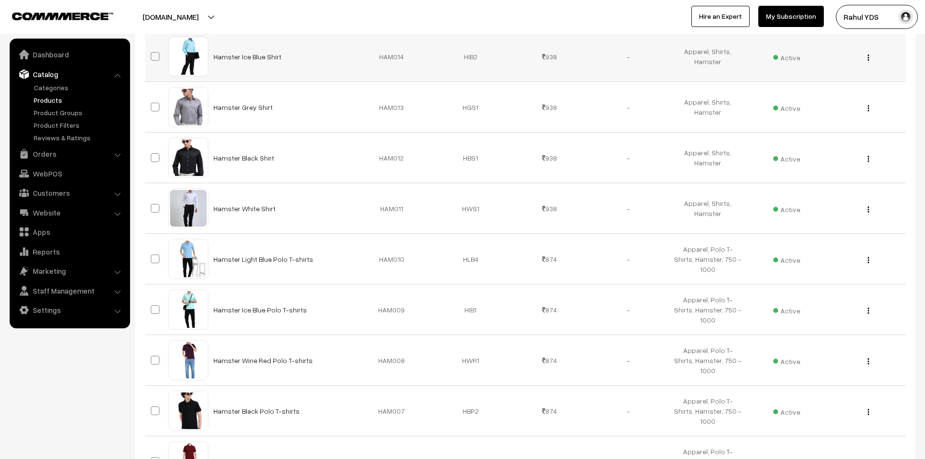
click at [868, 58] on img "button" at bounding box center [868, 57] width 1 height 6
click at [852, 87] on link "Edit" at bounding box center [825, 92] width 82 height 21
click at [868, 108] on img "button" at bounding box center [868, 108] width 1 height 6
click at [846, 135] on link "Edit" at bounding box center [825, 143] width 82 height 21
click at [869, 156] on button "button" at bounding box center [869, 159] width 2 height 8
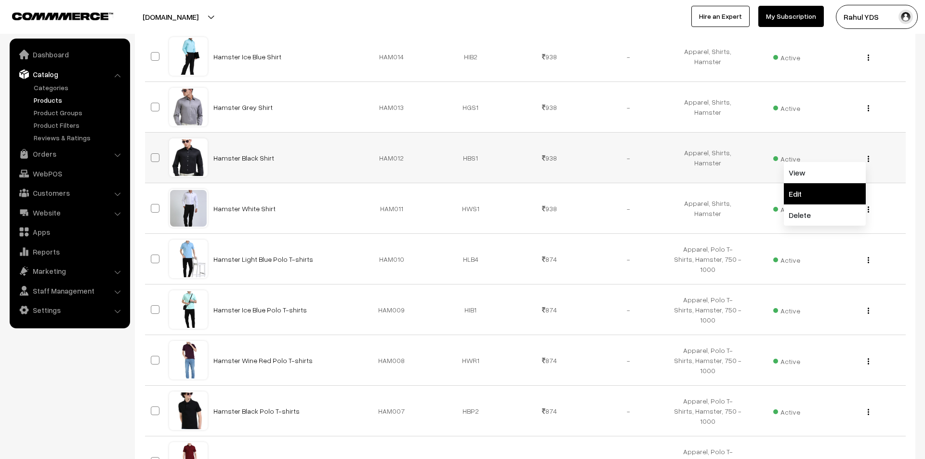
click at [847, 189] on link "Edit" at bounding box center [825, 193] width 82 height 21
click at [868, 207] on img "button" at bounding box center [868, 209] width 1 height 6
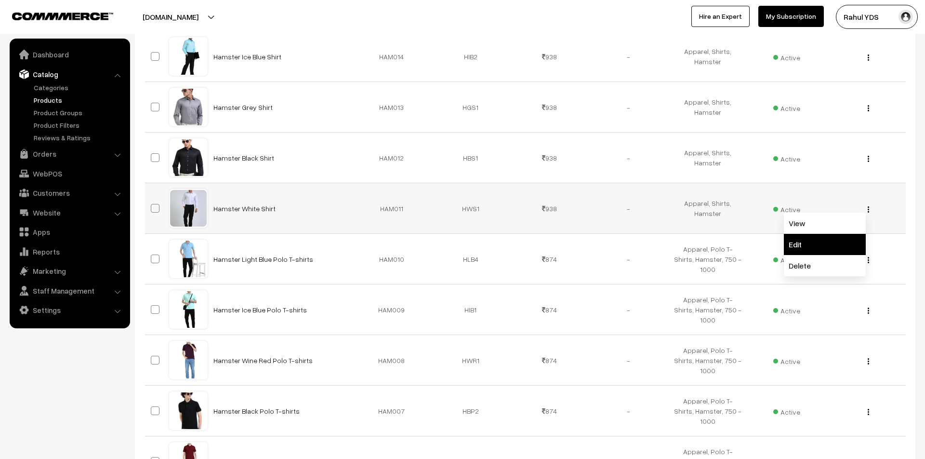
click at [847, 239] on link "Edit" at bounding box center [825, 244] width 82 height 21
click at [868, 261] on img "button" at bounding box center [868, 260] width 1 height 6
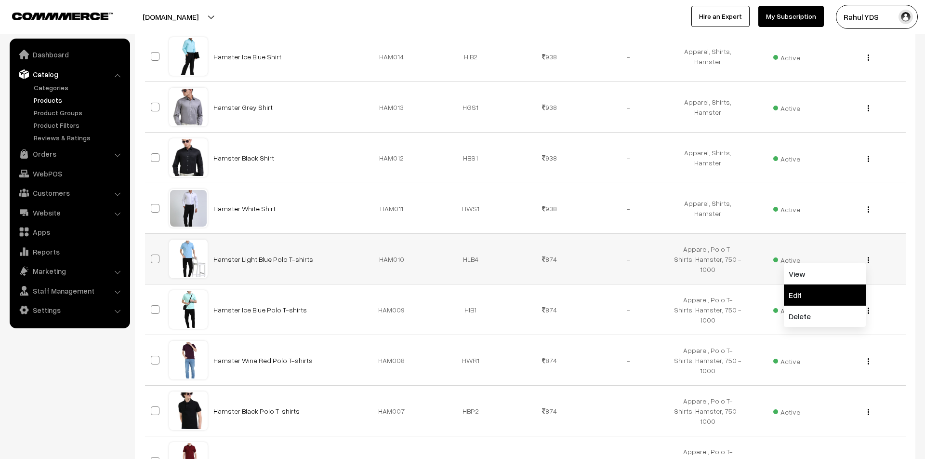
click at [848, 289] on link "Edit" at bounding box center [825, 294] width 82 height 21
click at [869, 312] on button "button" at bounding box center [869, 311] width 2 height 8
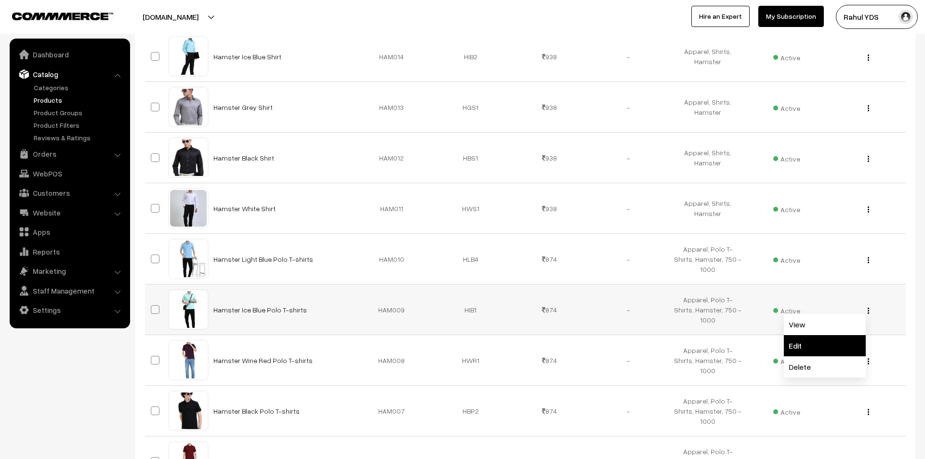
click at [849, 345] on link "Edit" at bounding box center [825, 345] width 82 height 21
click at [869, 363] on button "button" at bounding box center [869, 361] width 2 height 8
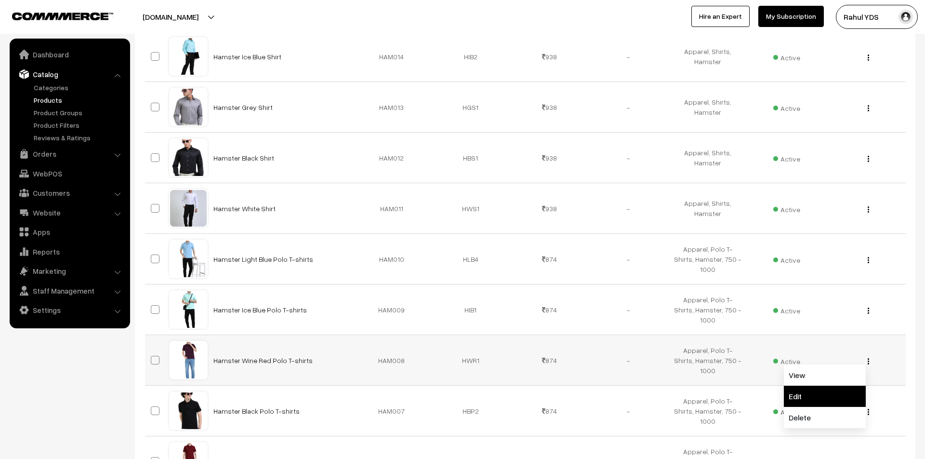
click at [851, 394] on link "Edit" at bounding box center [825, 396] width 82 height 21
click at [869, 414] on button "button" at bounding box center [869, 412] width 2 height 8
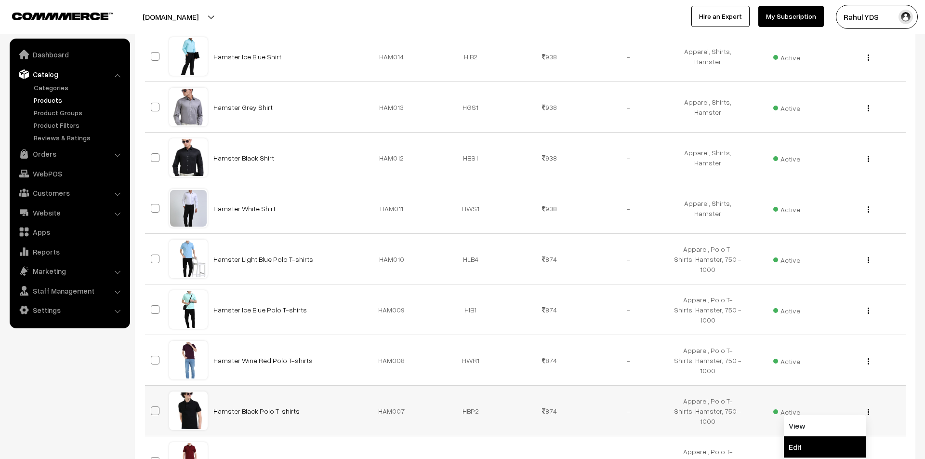
click at [837, 441] on link "Edit" at bounding box center [825, 446] width 82 height 21
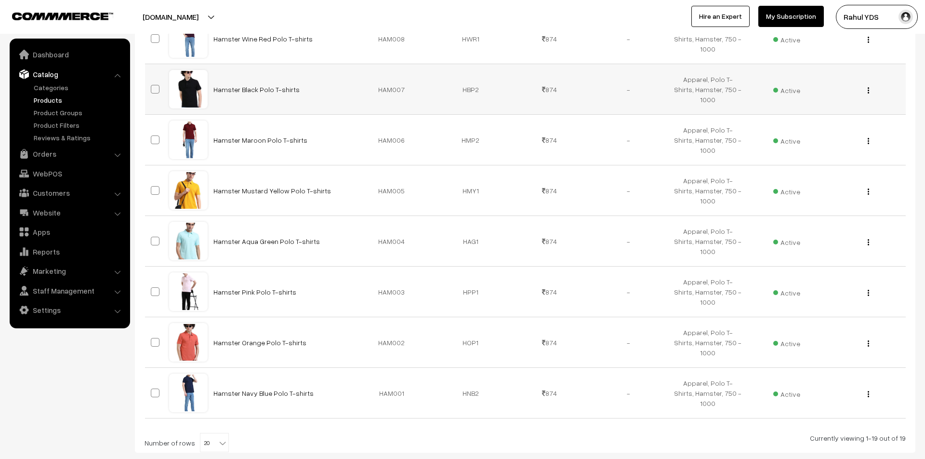
scroll to position [889, 0]
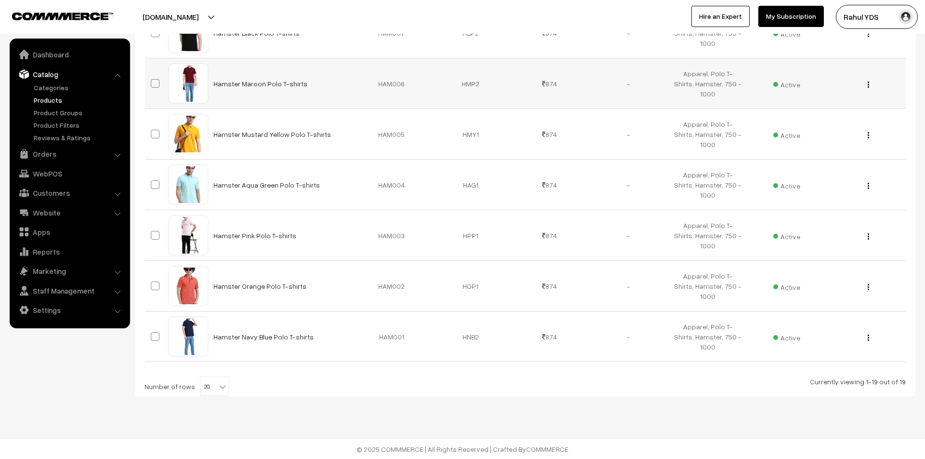
click at [868, 86] on img "button" at bounding box center [868, 84] width 1 height 6
click at [854, 119] on link "Edit" at bounding box center [825, 119] width 82 height 21
click at [868, 136] on img "button" at bounding box center [868, 135] width 1 height 6
click at [839, 164] on link "Edit" at bounding box center [825, 170] width 82 height 21
click at [870, 183] on div "View Edit Delete" at bounding box center [865, 185] width 67 height 10
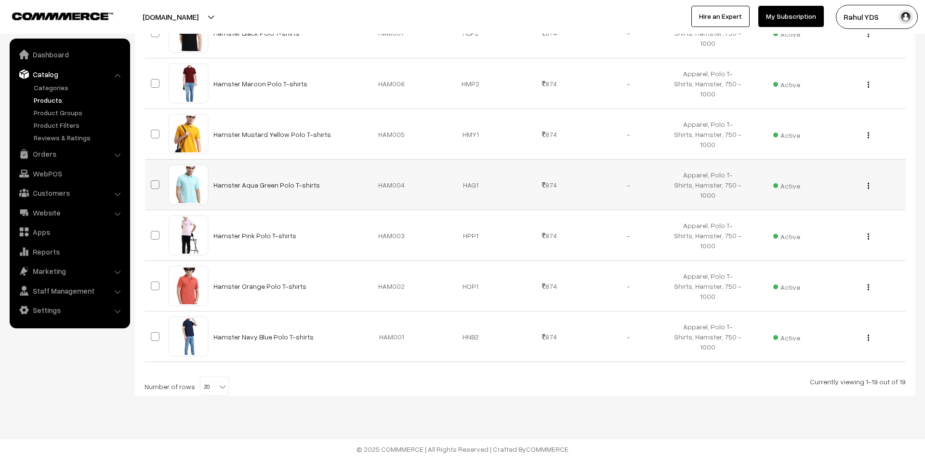
click at [868, 186] on img "button" at bounding box center [868, 186] width 1 height 6
click at [848, 215] on link "Edit" at bounding box center [825, 220] width 82 height 21
click at [868, 234] on img "button" at bounding box center [868, 236] width 1 height 6
click at [845, 267] on link "Edit" at bounding box center [825, 271] width 82 height 21
click at [869, 284] on img "button" at bounding box center [868, 287] width 1 height 6
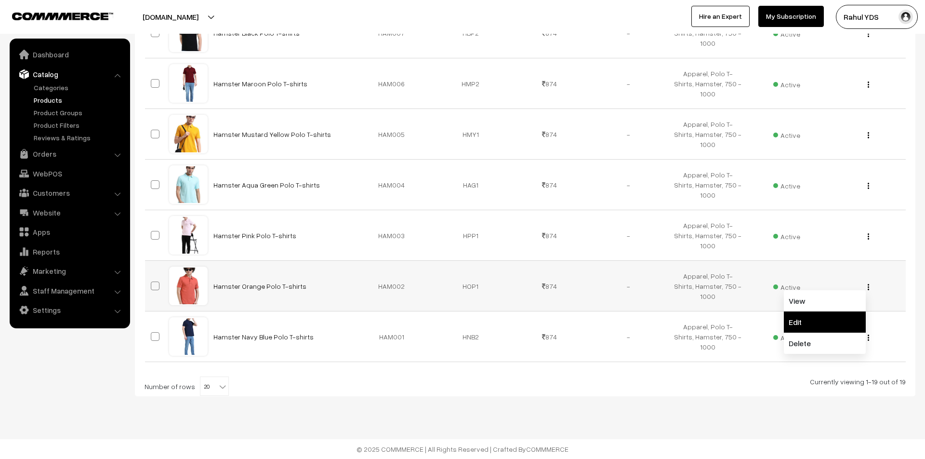
click at [847, 316] on link "Edit" at bounding box center [825, 321] width 82 height 21
click at [869, 337] on button "button" at bounding box center [869, 338] width 2 height 8
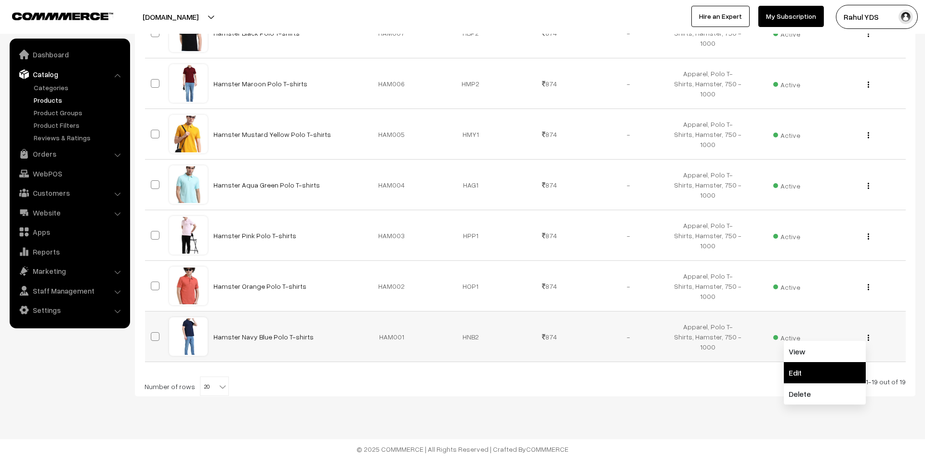
click at [830, 365] on link "Edit" at bounding box center [825, 372] width 82 height 21
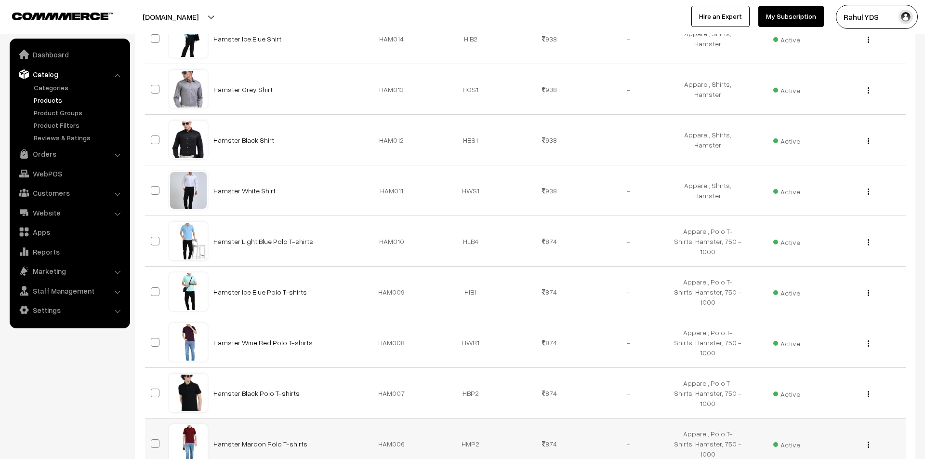
scroll to position [0, 0]
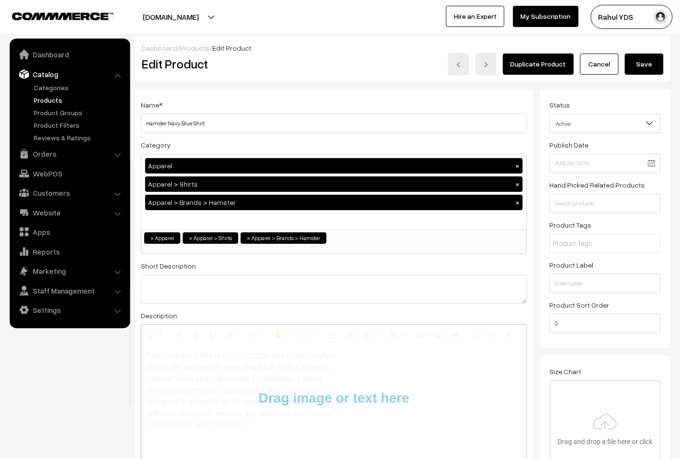
type input "C:\fakepath\Screenshot [DATE] 3.33.15 PM.png"
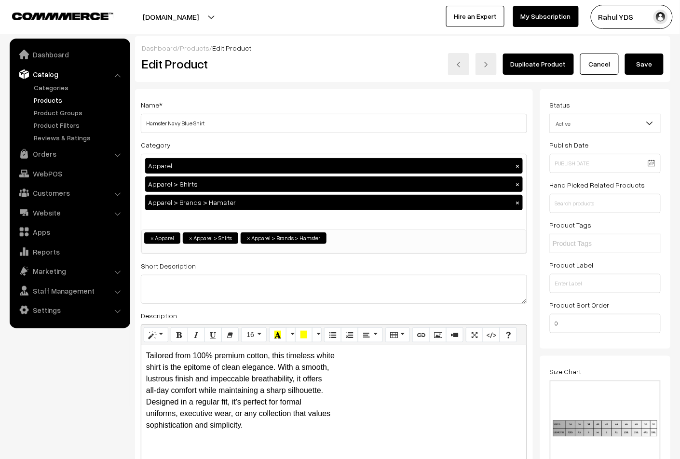
click at [650, 67] on button "Save" at bounding box center [644, 63] width 39 height 21
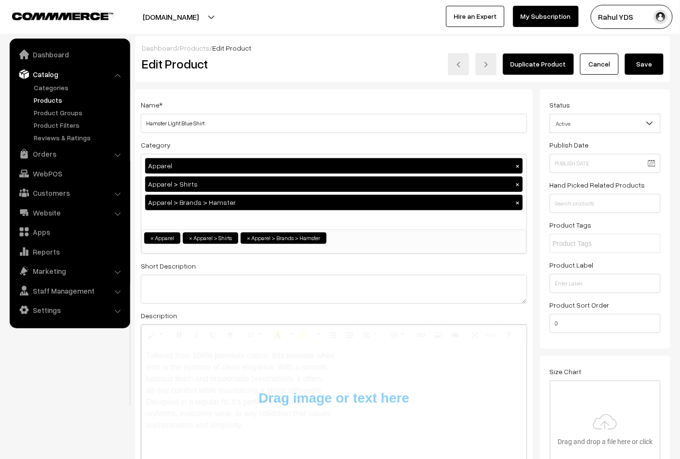
type input "C:\fakepath\Screenshot [DATE] 3.33.15 PM.png"
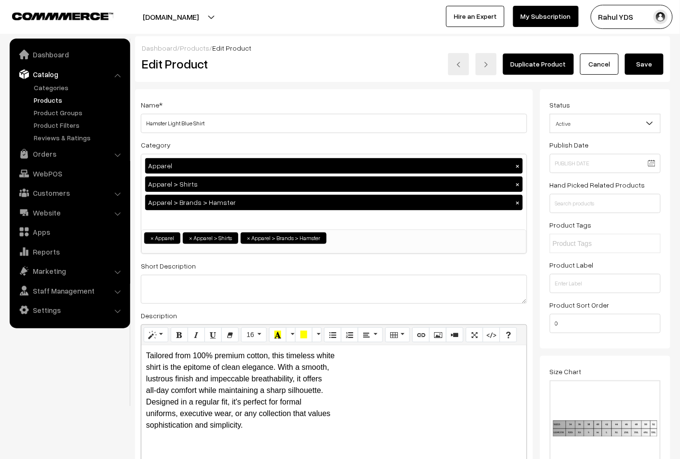
click at [649, 62] on button "Save" at bounding box center [644, 63] width 39 height 21
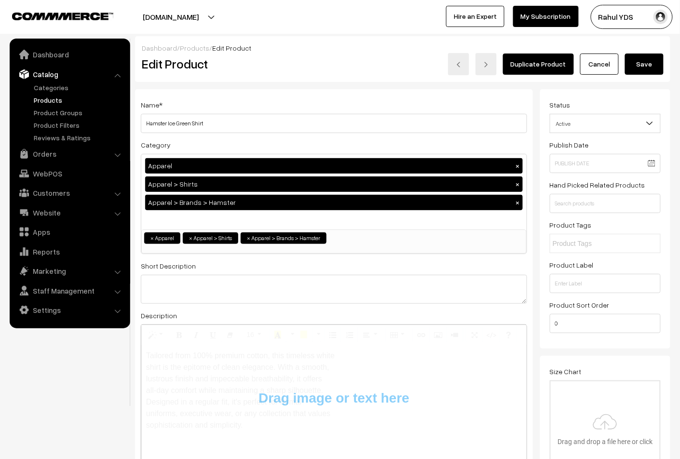
type input "C:\fakepath\Screenshot [DATE] 3.33.15 PM.png"
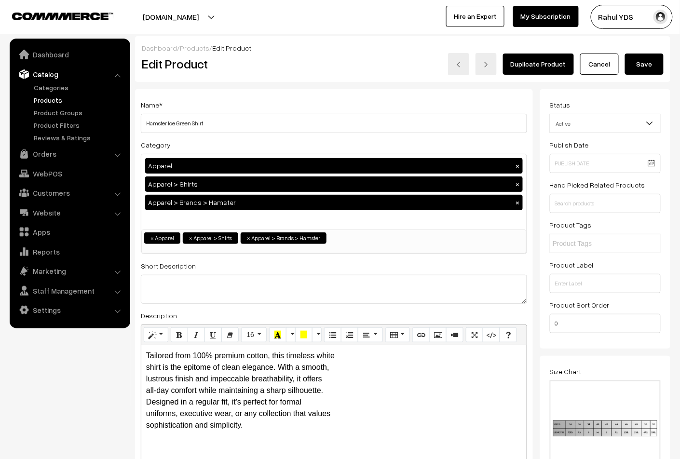
click at [650, 67] on button "Save" at bounding box center [644, 63] width 39 height 21
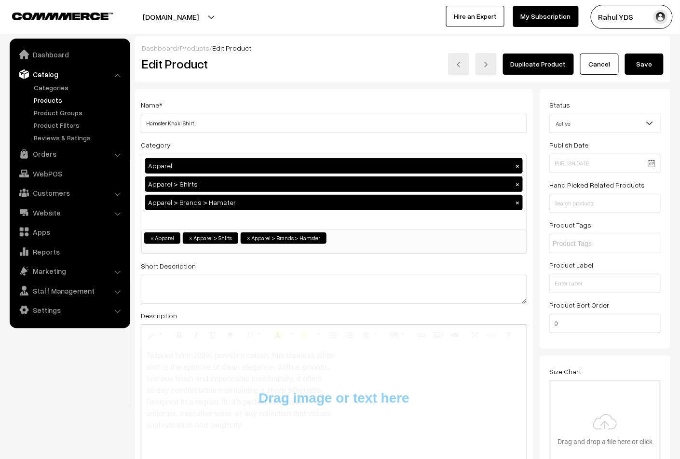
type input "C:\fakepath\Screenshot [DATE] 3.33.15 PM.png"
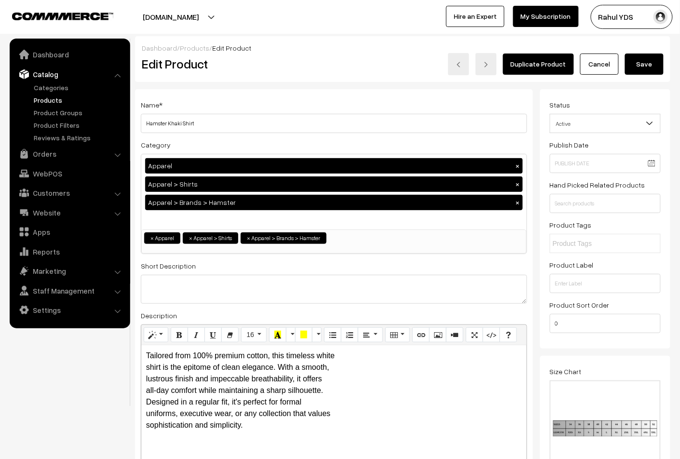
click at [646, 69] on button "Save" at bounding box center [644, 63] width 39 height 21
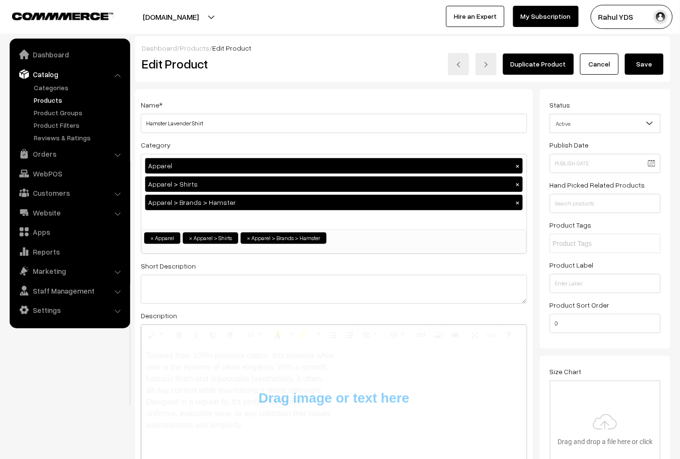
type input "C:\fakepath\Screenshot [DATE] 3.33.15 PM.png"
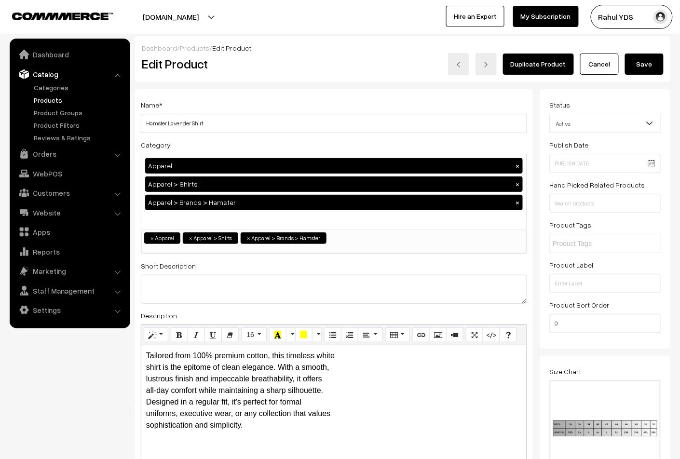
click at [650, 60] on button "Save" at bounding box center [644, 63] width 39 height 21
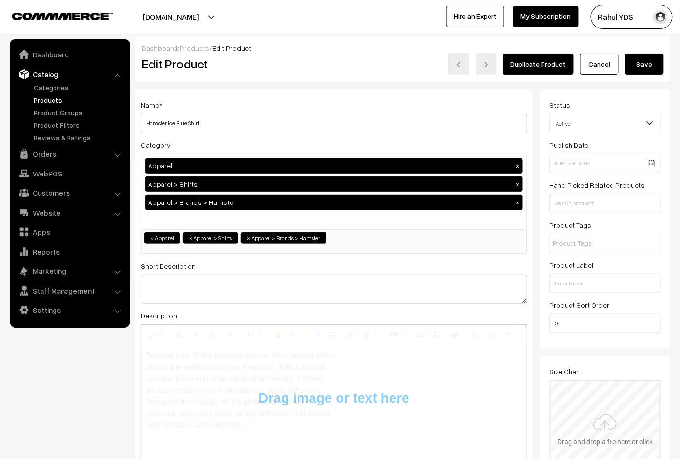
type input "C:\fakepath\Screenshot [DATE] 3.33.15 PM.png"
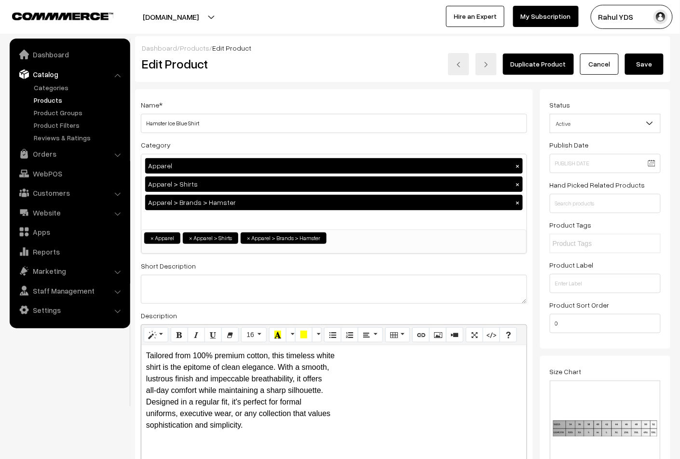
click at [650, 62] on button "Save" at bounding box center [644, 63] width 39 height 21
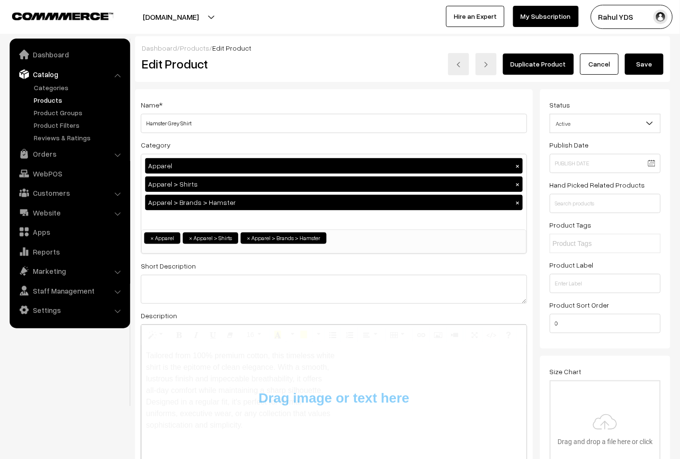
type input "C:\fakepath\Screenshot [DATE] 3.33.15 PM.png"
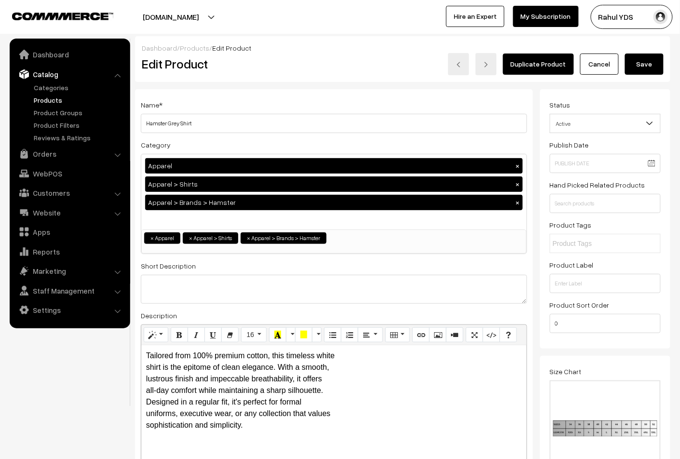
click at [645, 71] on button "Save" at bounding box center [644, 63] width 39 height 21
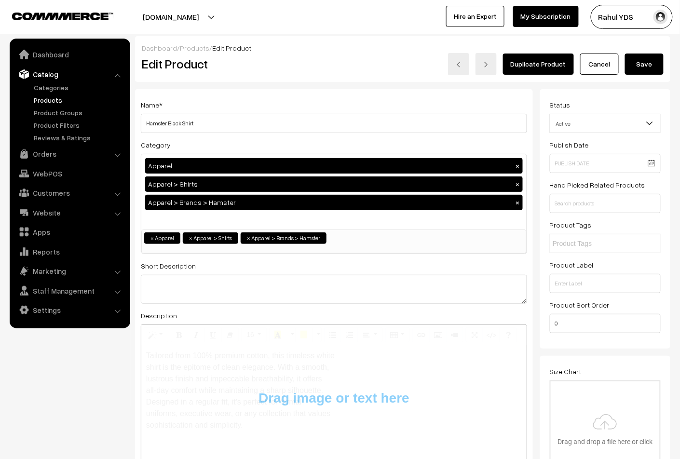
type input "C:\fakepath\Screenshot [DATE] 3.33.15 PM.png"
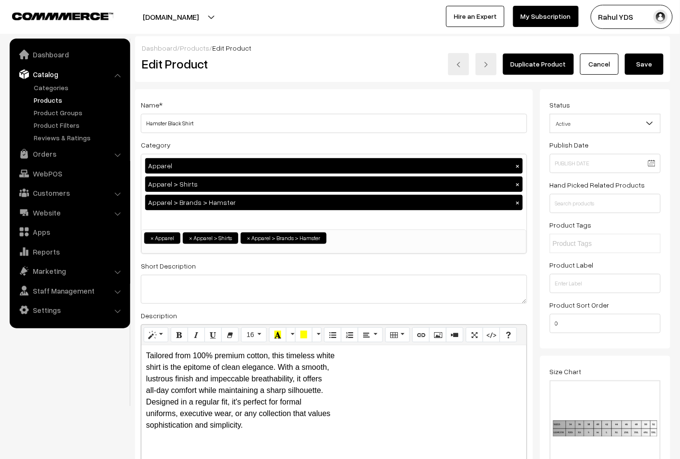
click at [651, 61] on button "Save" at bounding box center [644, 63] width 39 height 21
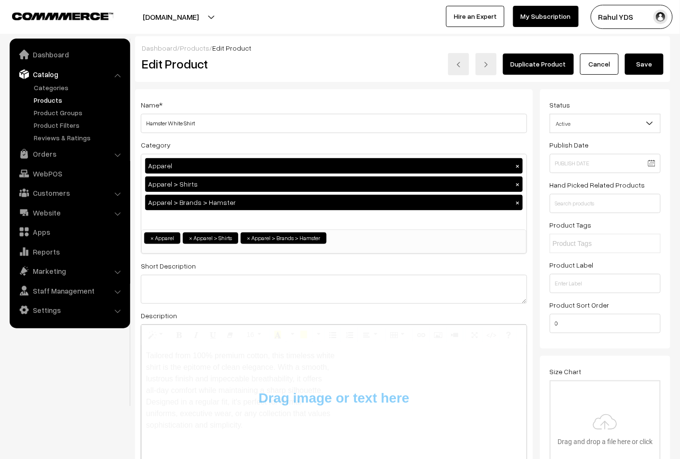
type input "C:\fakepath\Screenshot [DATE] 3.33.15 PM.png"
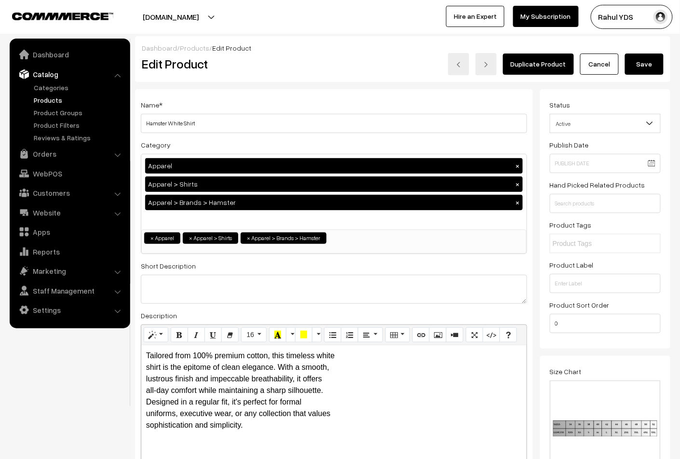
click at [652, 66] on button "Save" at bounding box center [644, 63] width 39 height 21
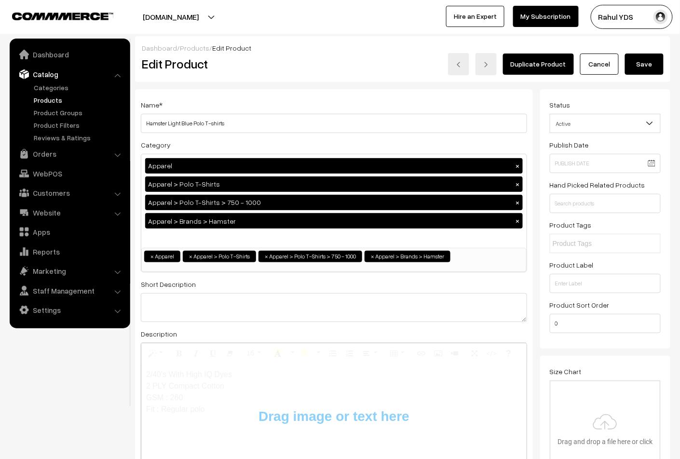
type input "C:\fakepath\Screenshot [DATE] 3.33.15 PM.png"
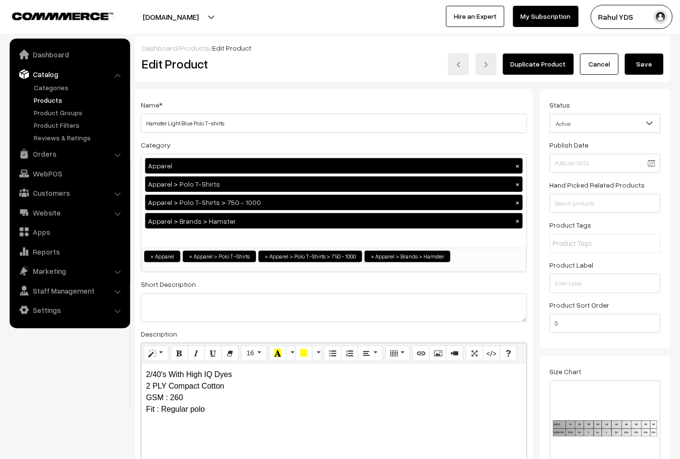
click at [650, 64] on button "Save" at bounding box center [644, 63] width 39 height 21
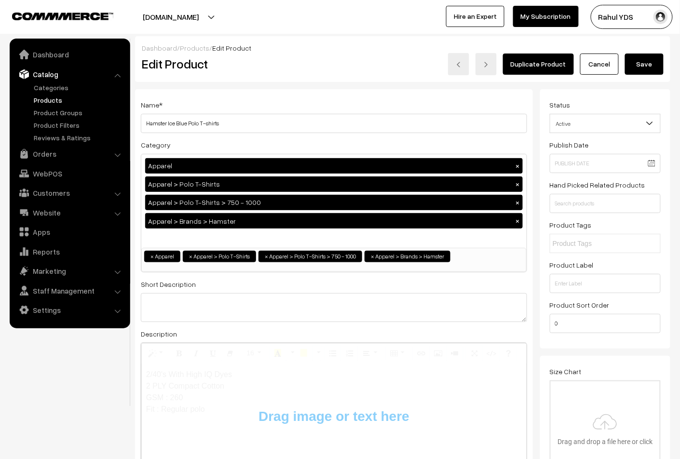
type input "C:\fakepath\Screenshot [DATE] 3.33.15 PM.png"
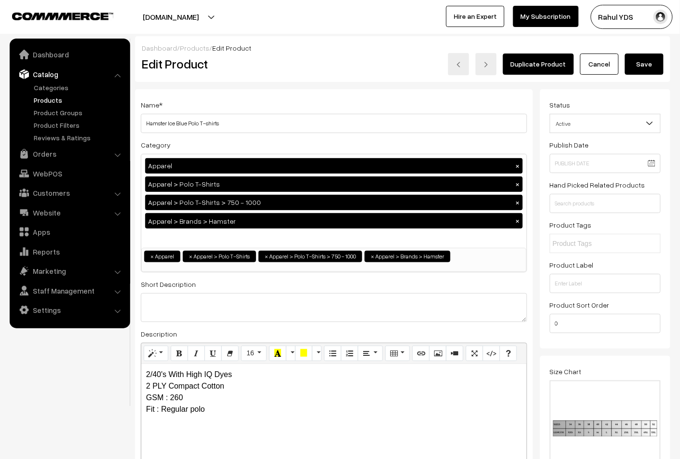
click at [645, 57] on button "Save" at bounding box center [644, 63] width 39 height 21
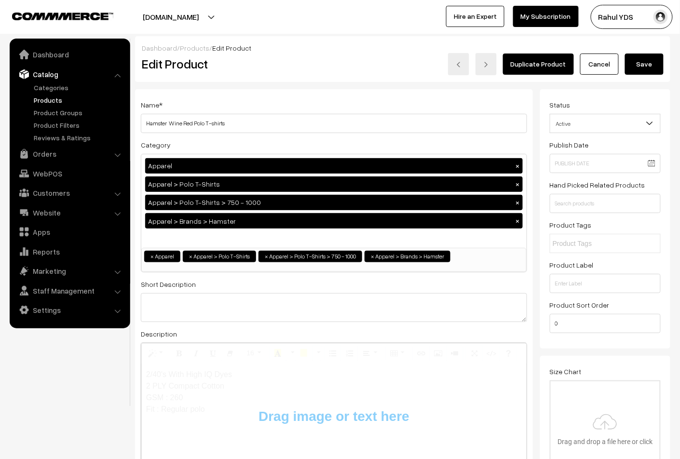
type input "C:\fakepath\Screenshot [DATE] 3.33.15 PM.png"
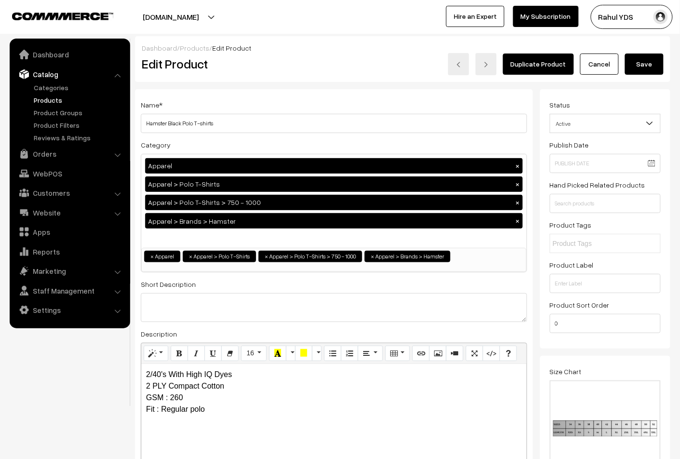
click at [643, 70] on button "Save" at bounding box center [644, 63] width 39 height 21
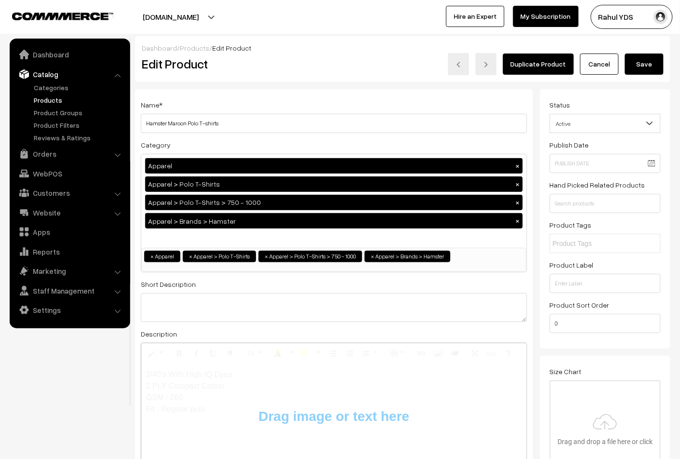
type input "C:\fakepath\Screenshot [DATE] 3.33.15 PM.png"
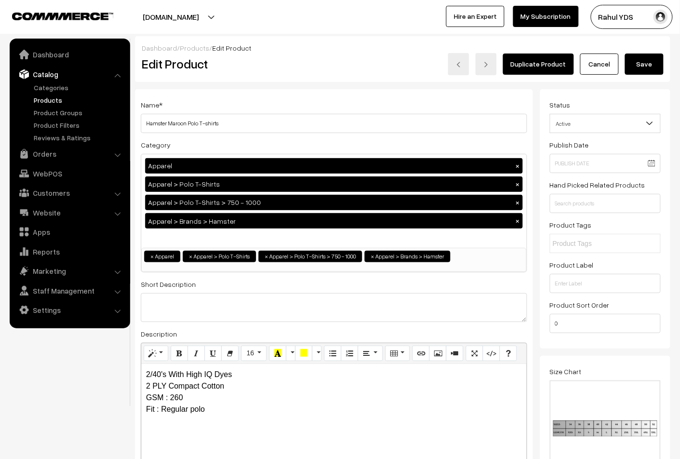
click at [643, 68] on button "Save" at bounding box center [644, 63] width 39 height 21
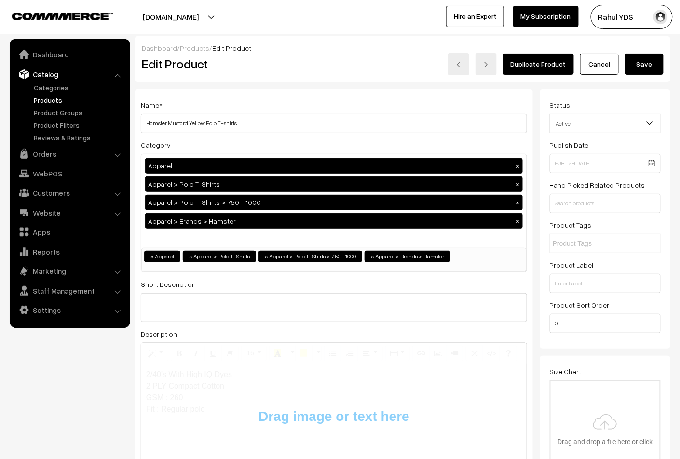
type input "C:\fakepath\Screenshot [DATE] 3.33.15 PM.png"
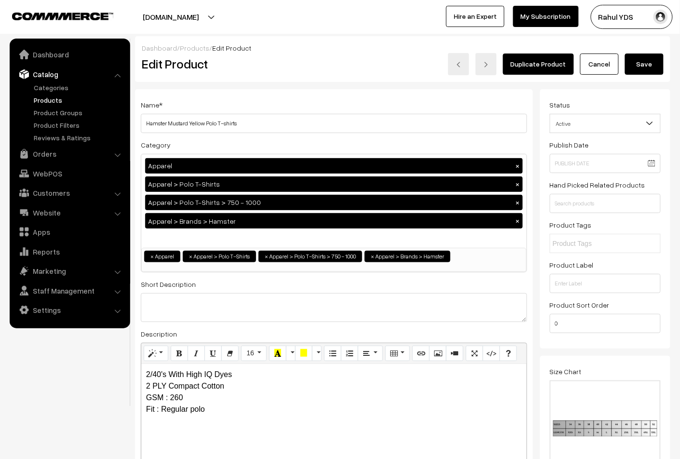
click at [646, 66] on button "Save" at bounding box center [644, 63] width 39 height 21
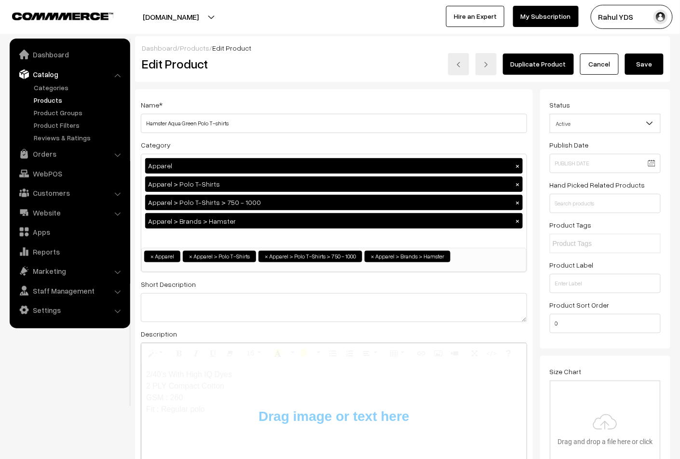
type input "C:\fakepath\Screenshot [DATE] 3.33.15 PM.png"
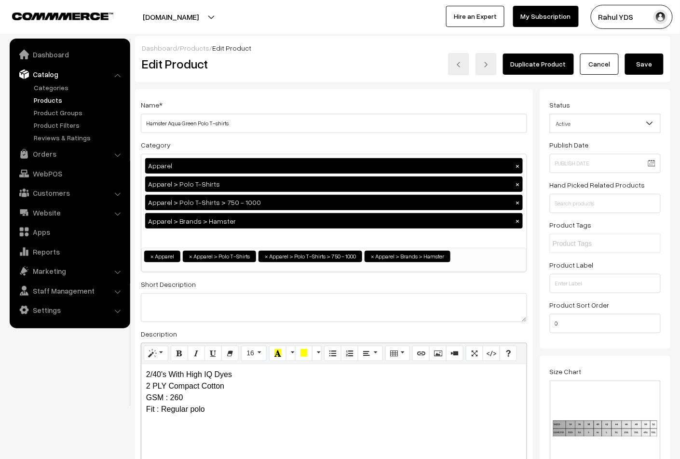
click at [647, 62] on button "Save" at bounding box center [644, 63] width 39 height 21
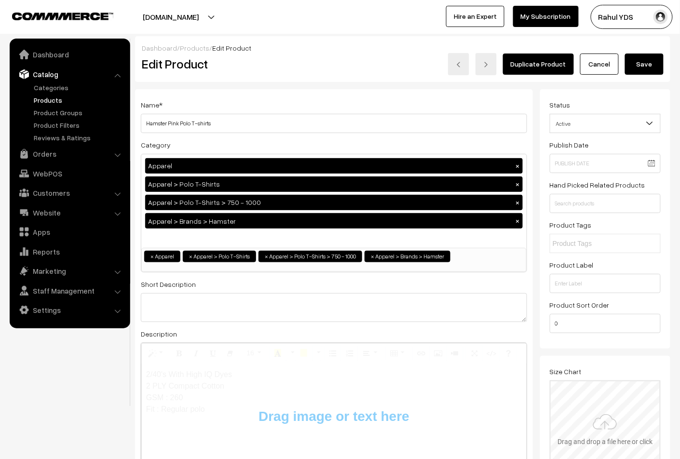
type input "C:\fakepath\Screenshot [DATE] 3.33.15 PM.png"
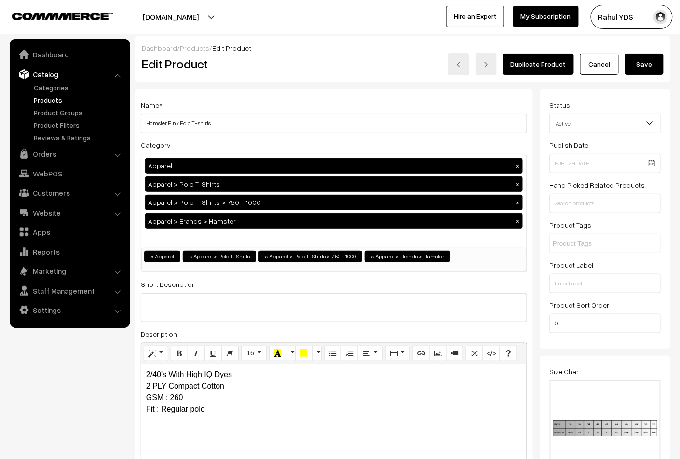
click at [645, 67] on button "Save" at bounding box center [644, 63] width 39 height 21
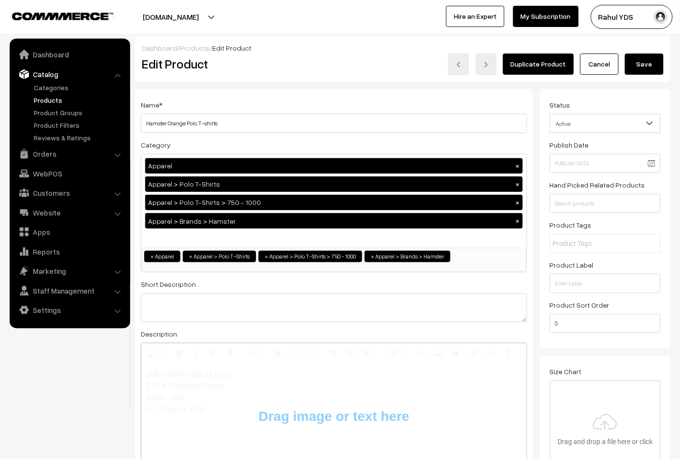
type input "C:\fakepath\Screenshot [DATE] 3.33.15 PM.png"
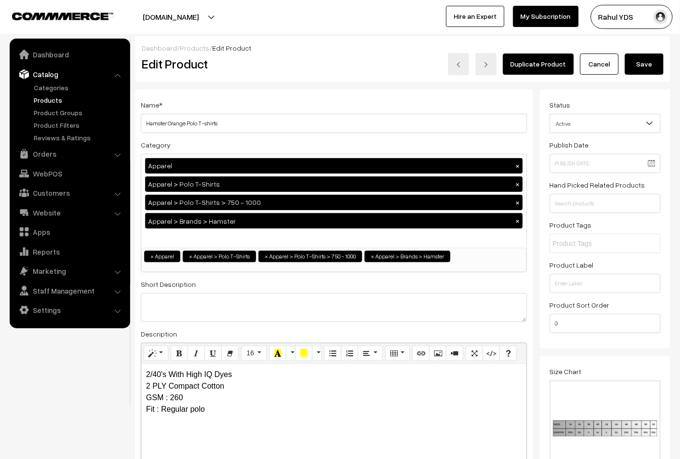
click at [648, 65] on button "Save" at bounding box center [644, 63] width 39 height 21
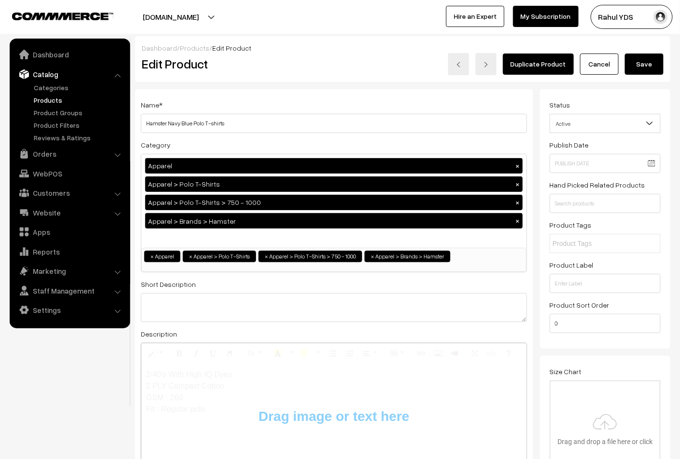
type input "C:\fakepath\Screenshot [DATE] 3.33.15 PM.png"
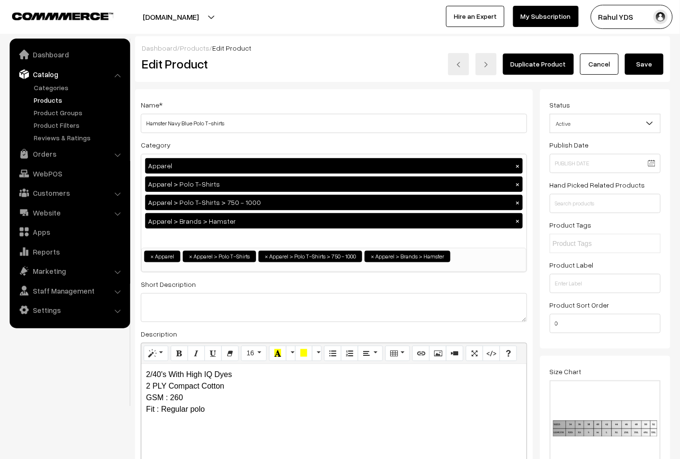
click at [644, 65] on button "Save" at bounding box center [644, 63] width 39 height 21
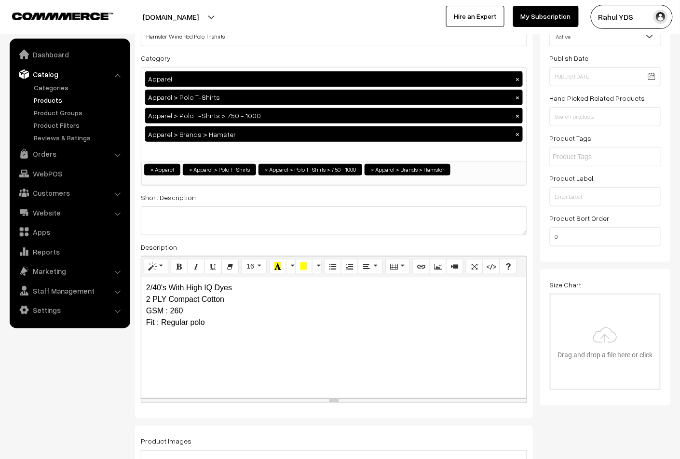
scroll to position [86, 0]
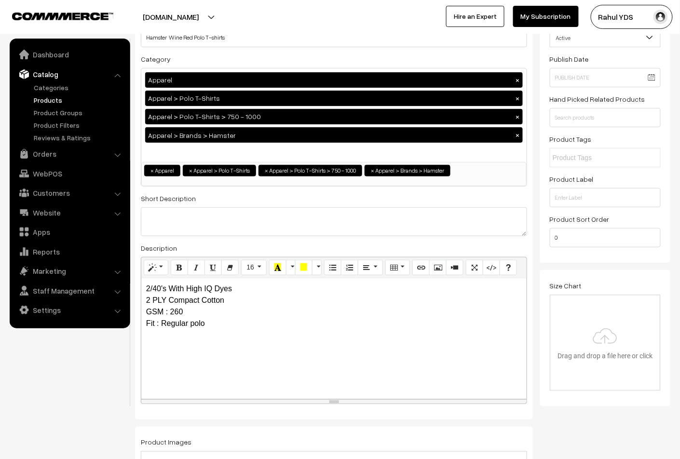
click at [600, 335] on input "file" at bounding box center [604, 342] width 109 height 94
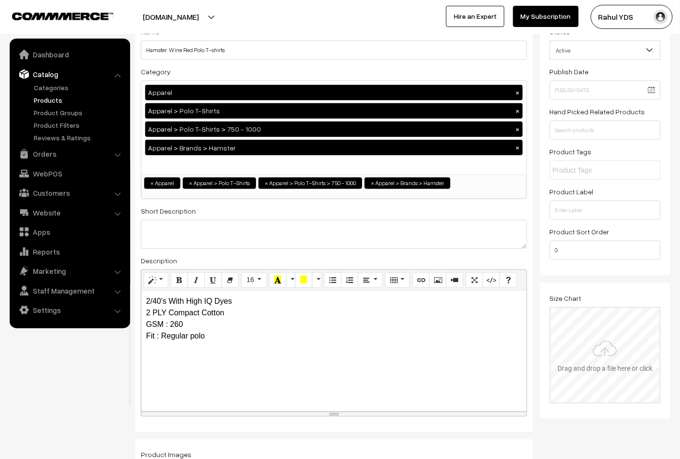
scroll to position [0, 0]
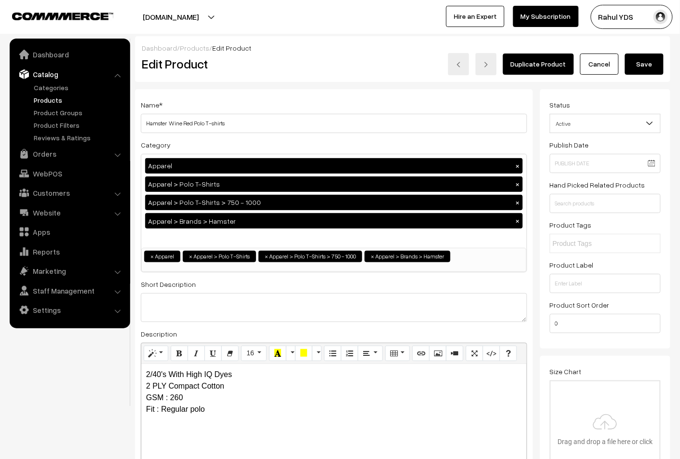
click at [638, 61] on button "Save" at bounding box center [644, 63] width 39 height 21
